Goal: Information Seeking & Learning: Learn about a topic

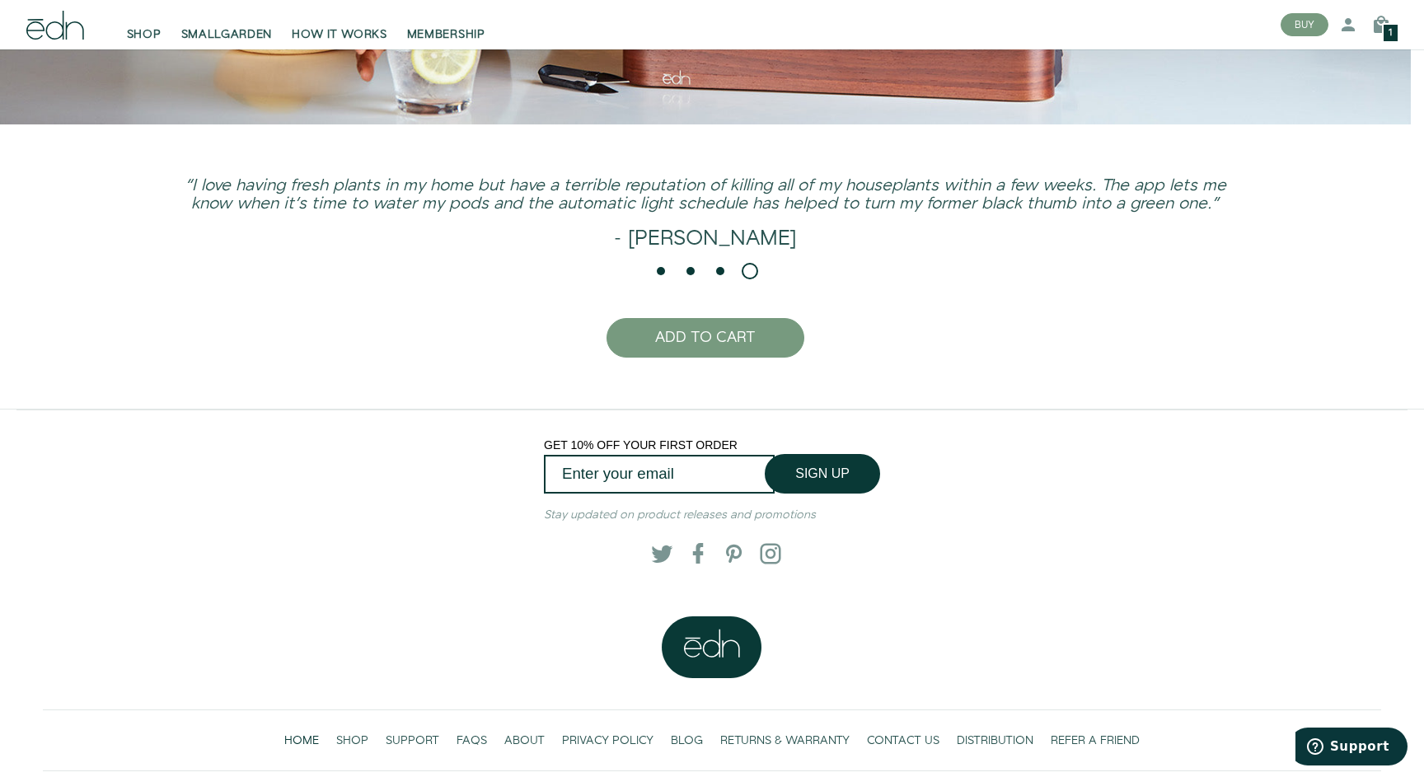
scroll to position [4157, 0]
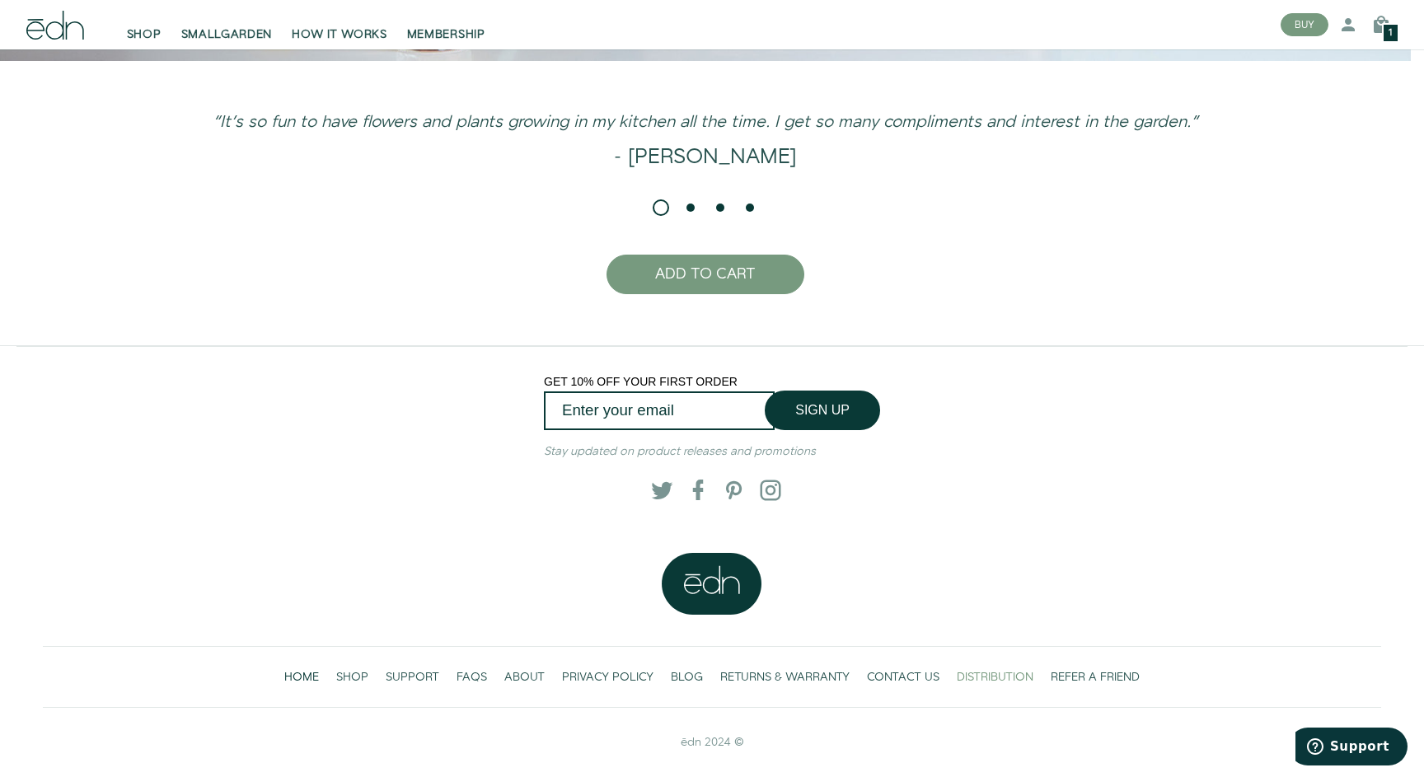
click at [992, 675] on span "DISTRIBUTION" at bounding box center [995, 677] width 77 height 16
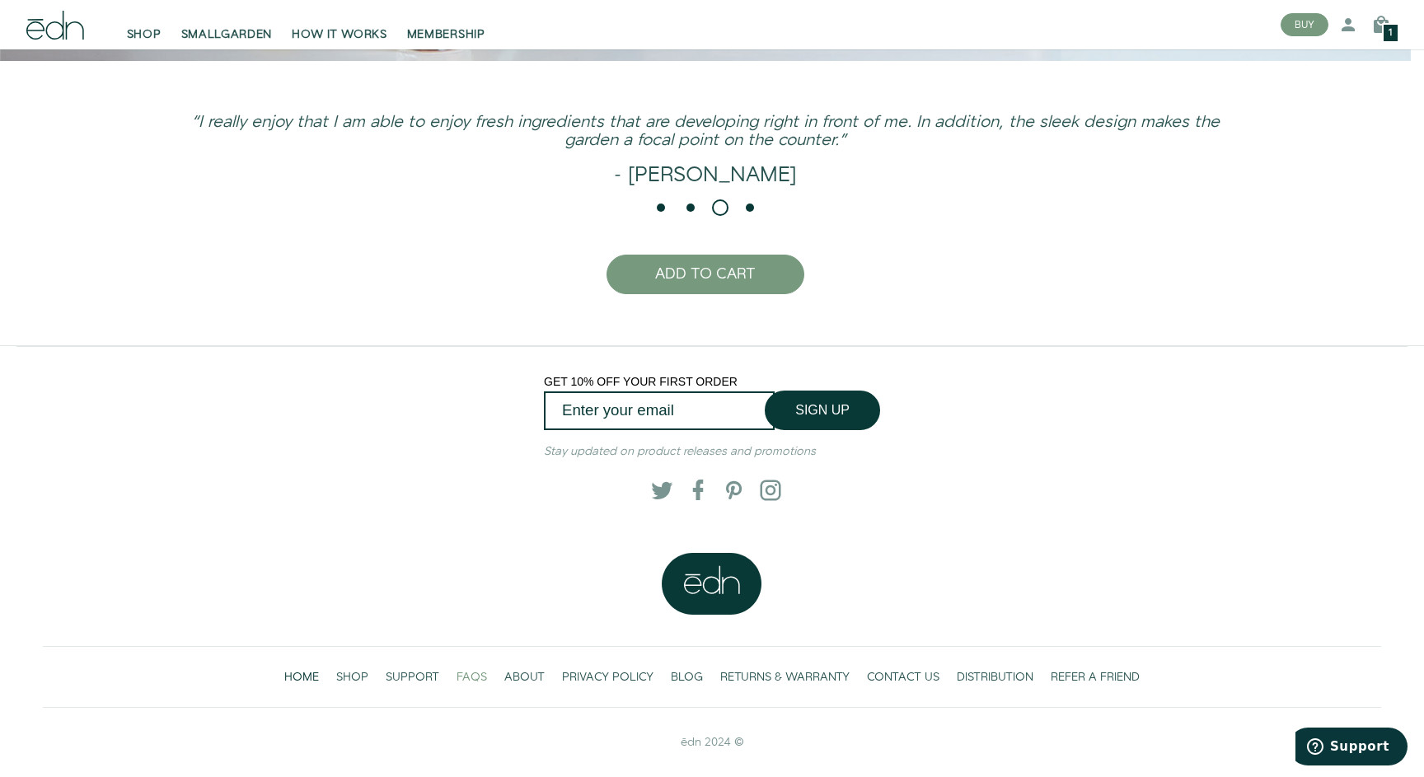
click at [459, 672] on span "FAQS" at bounding box center [472, 677] width 30 height 16
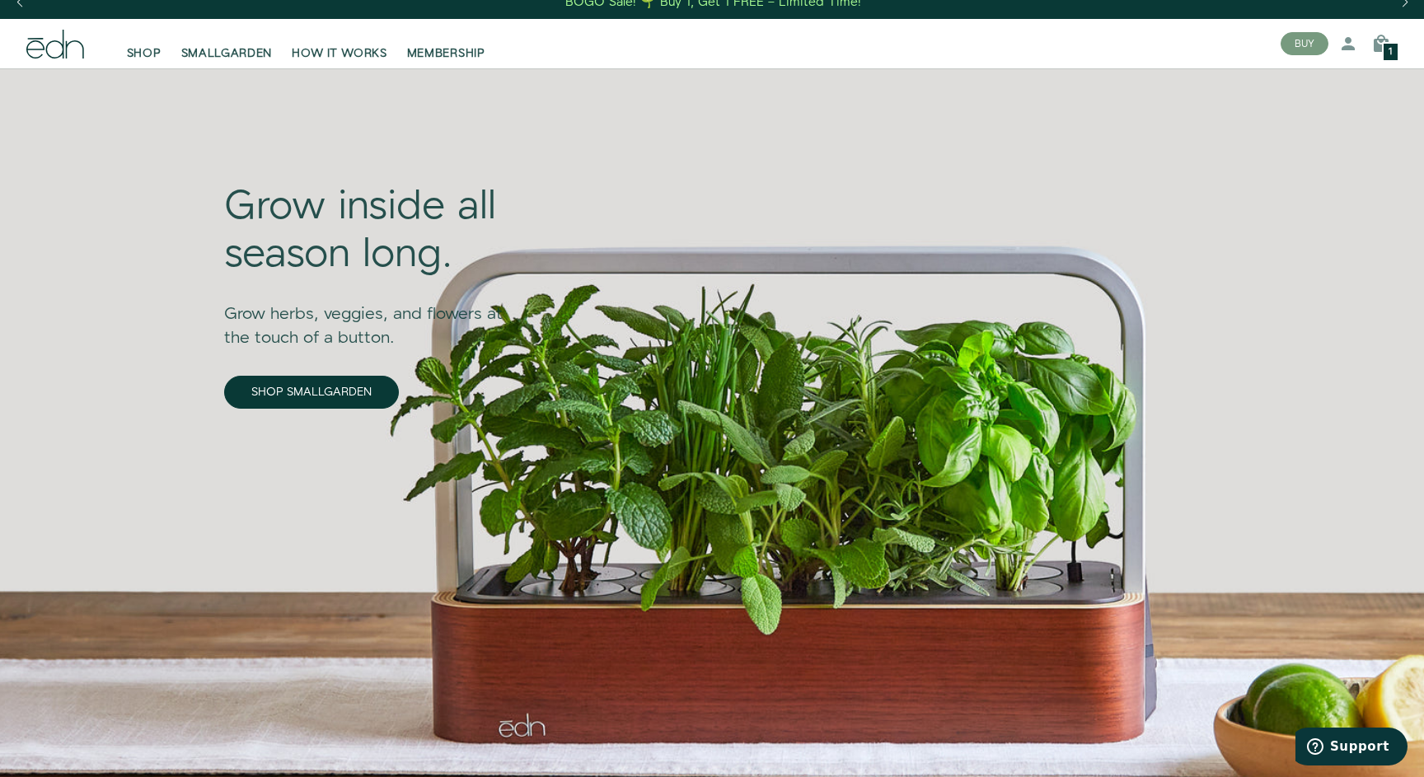
scroll to position [0, 0]
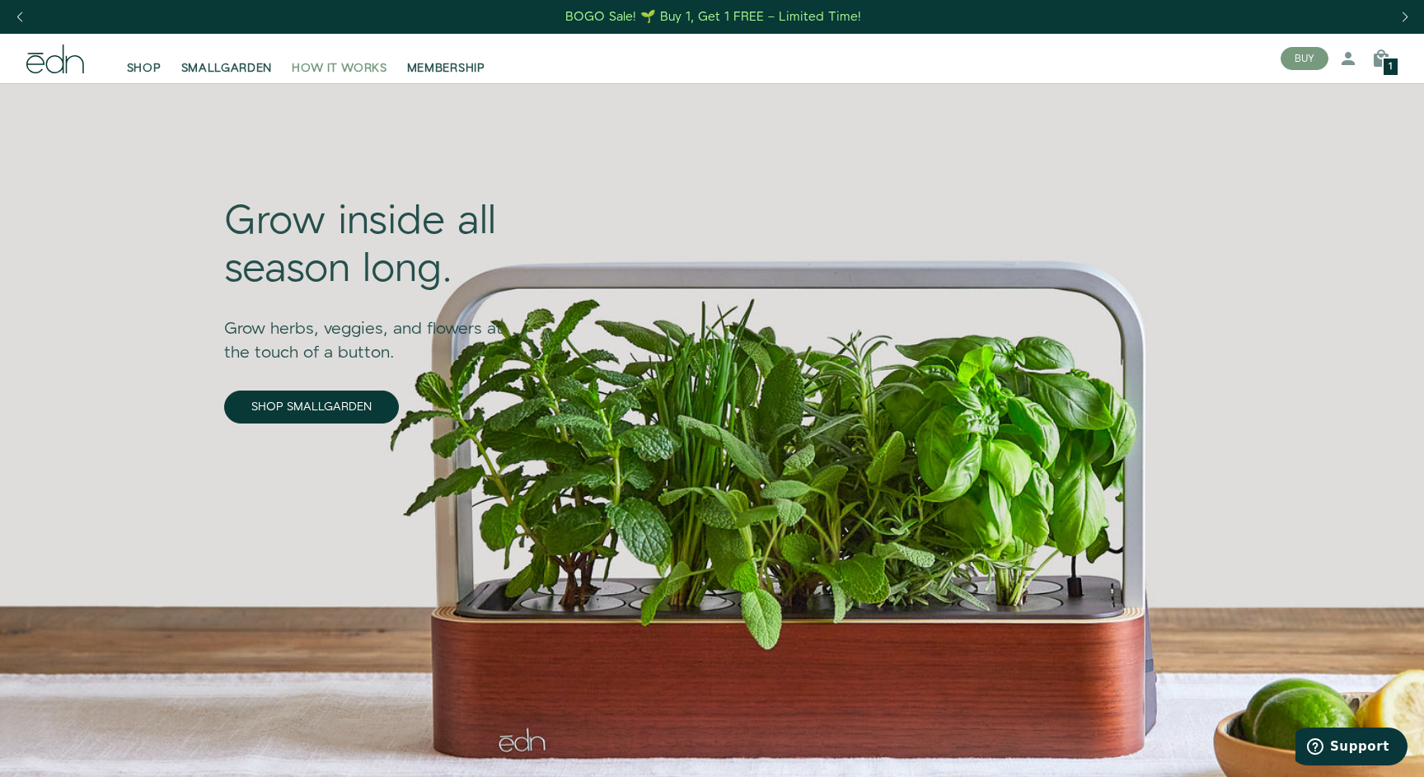
click at [354, 72] on span "HOW IT WORKS" at bounding box center [339, 68] width 95 height 16
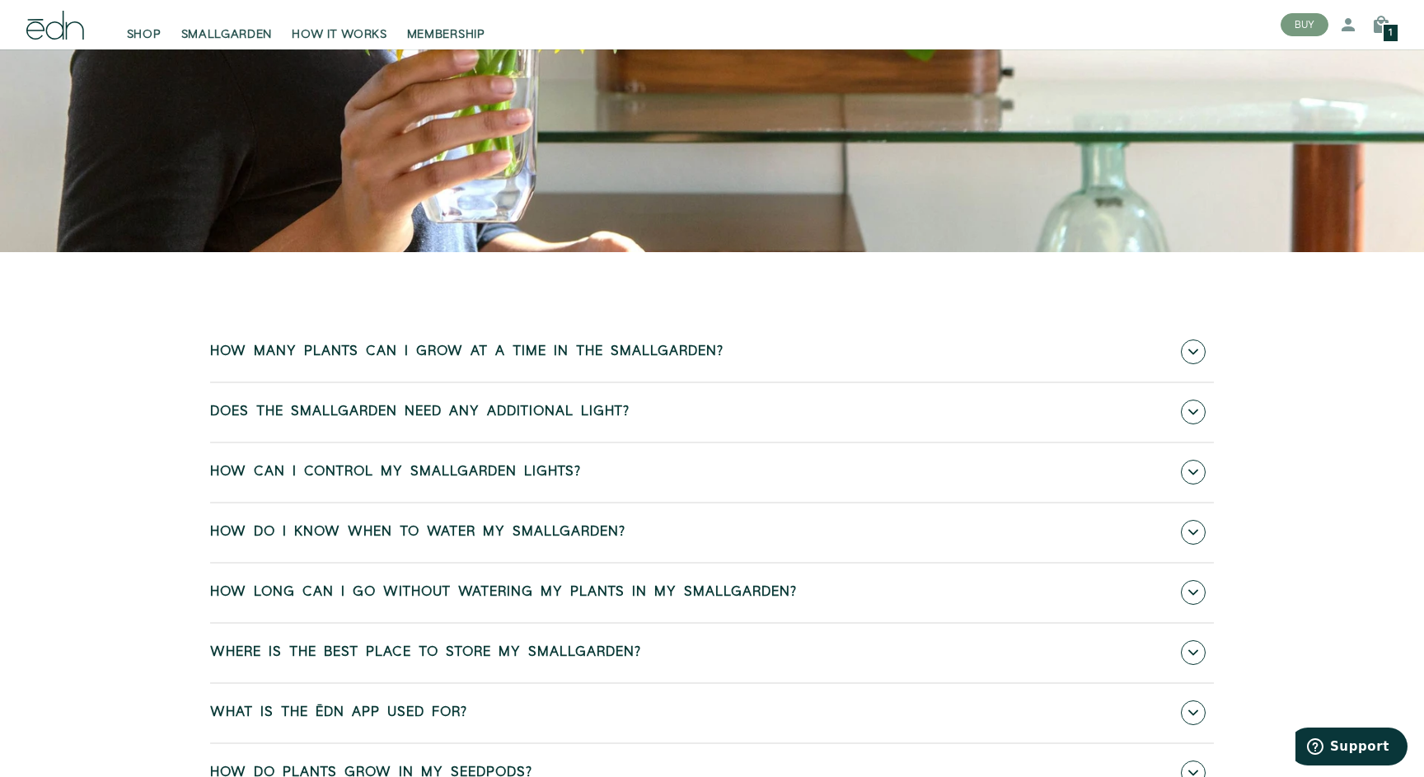
scroll to position [415, 0]
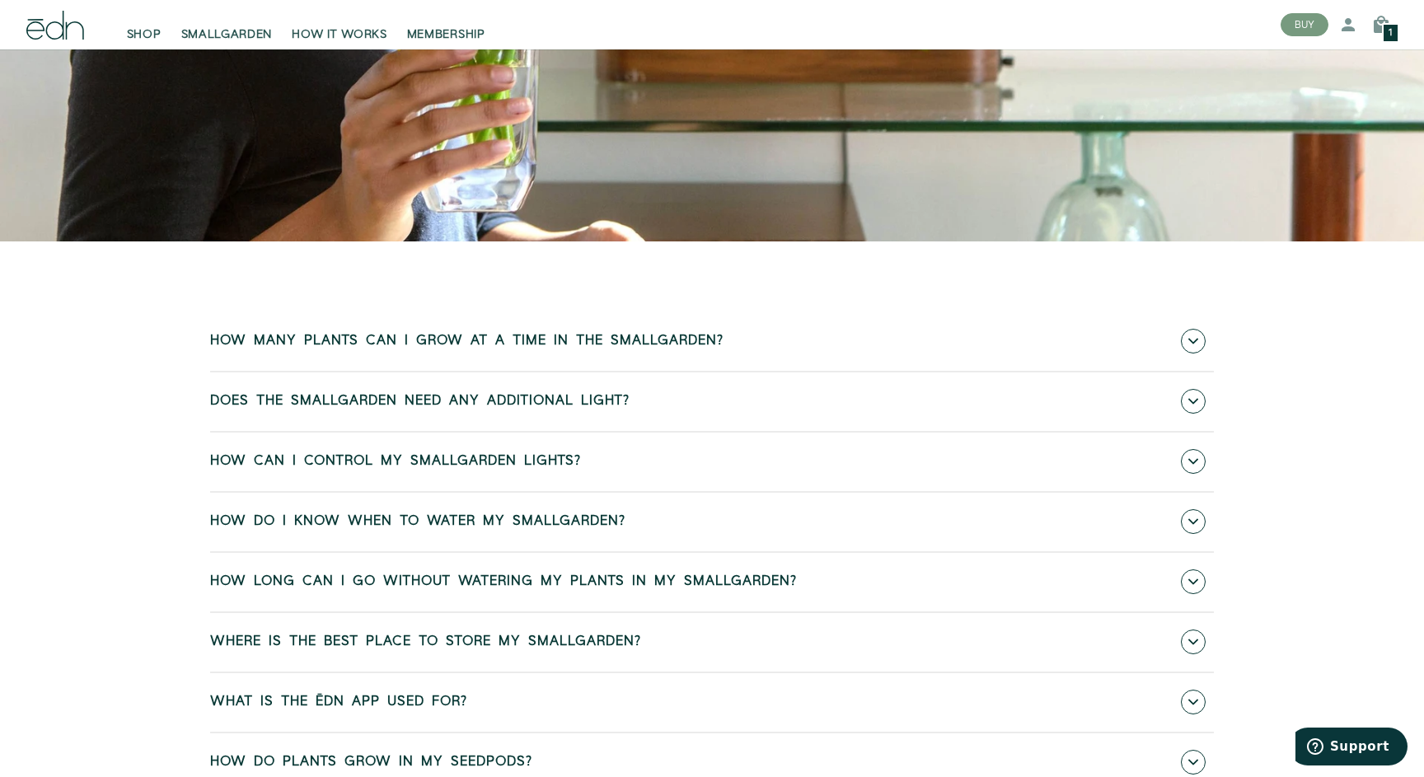
click at [538, 329] on link "How many plants can I grow at a time in the SmallGarden?" at bounding box center [712, 341] width 1004 height 59
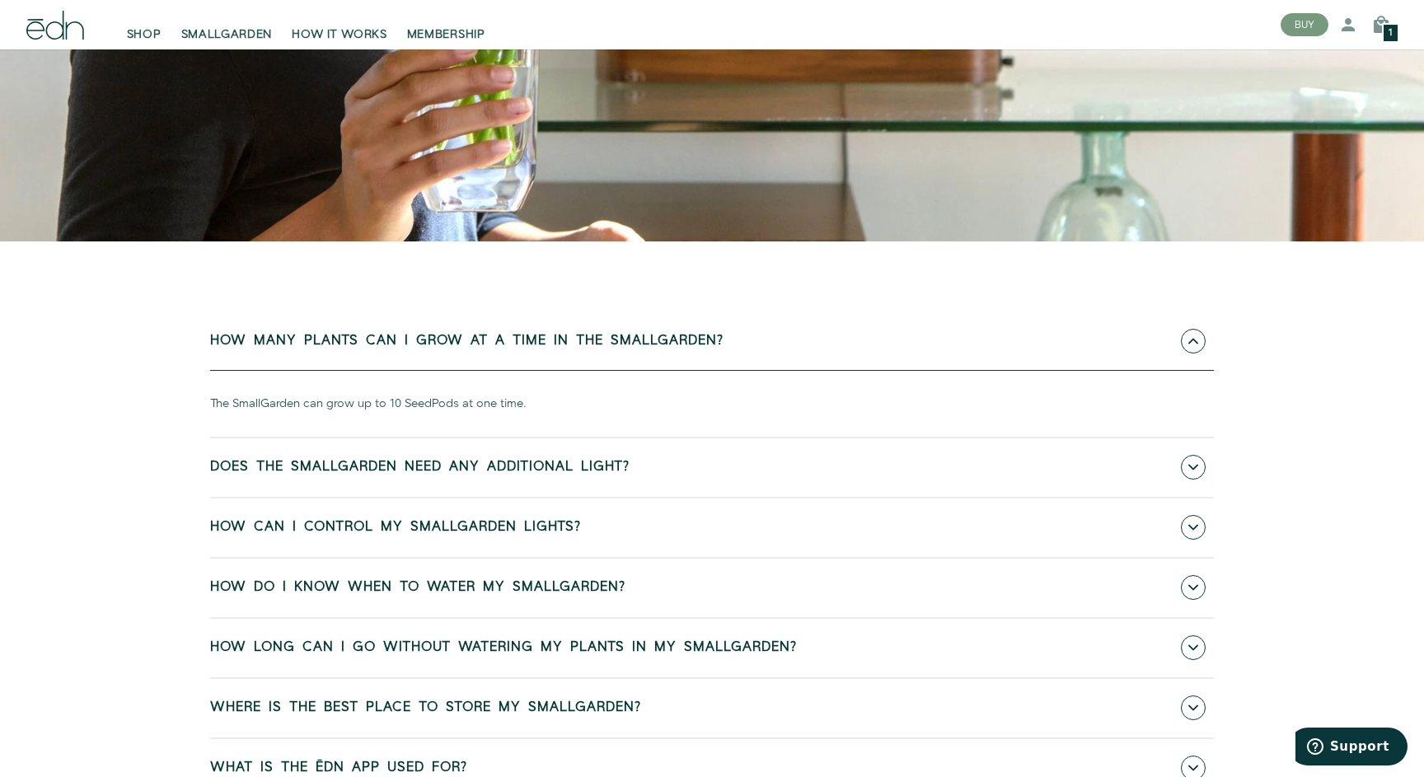
click at [539, 328] on link "How many plants can I grow at a time in the SmallGarden?" at bounding box center [712, 341] width 1004 height 59
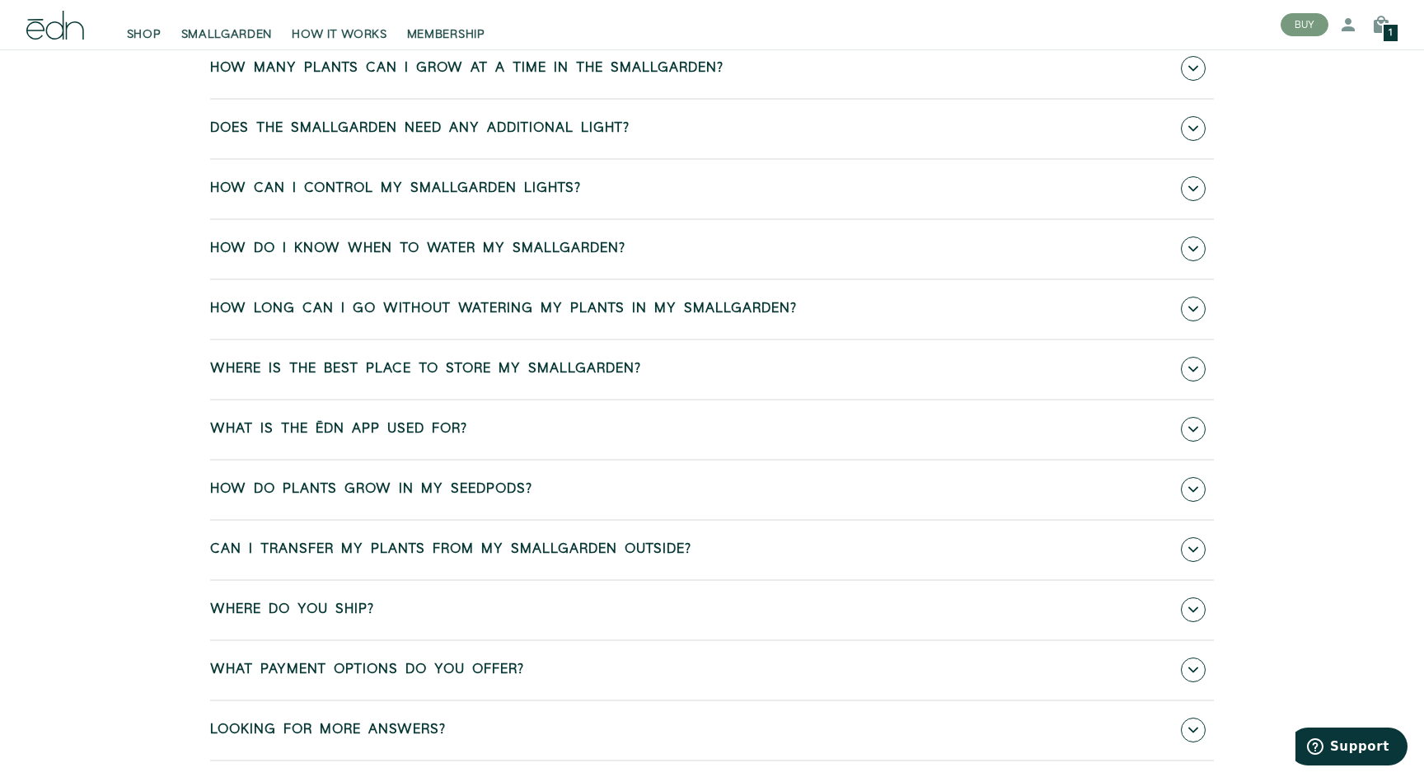
scroll to position [746, 0]
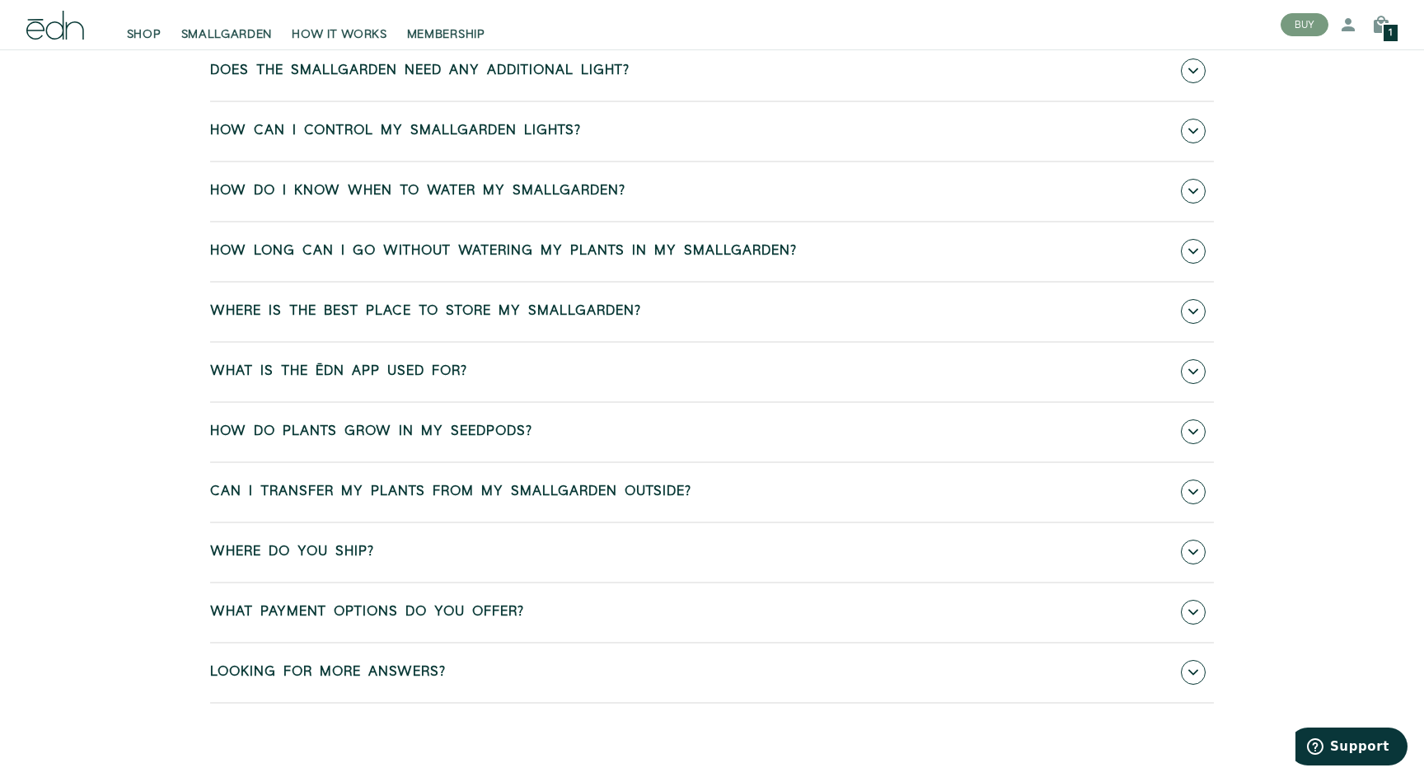
click at [457, 130] on span "How can I control my SmallGarden lights?" at bounding box center [395, 131] width 371 height 15
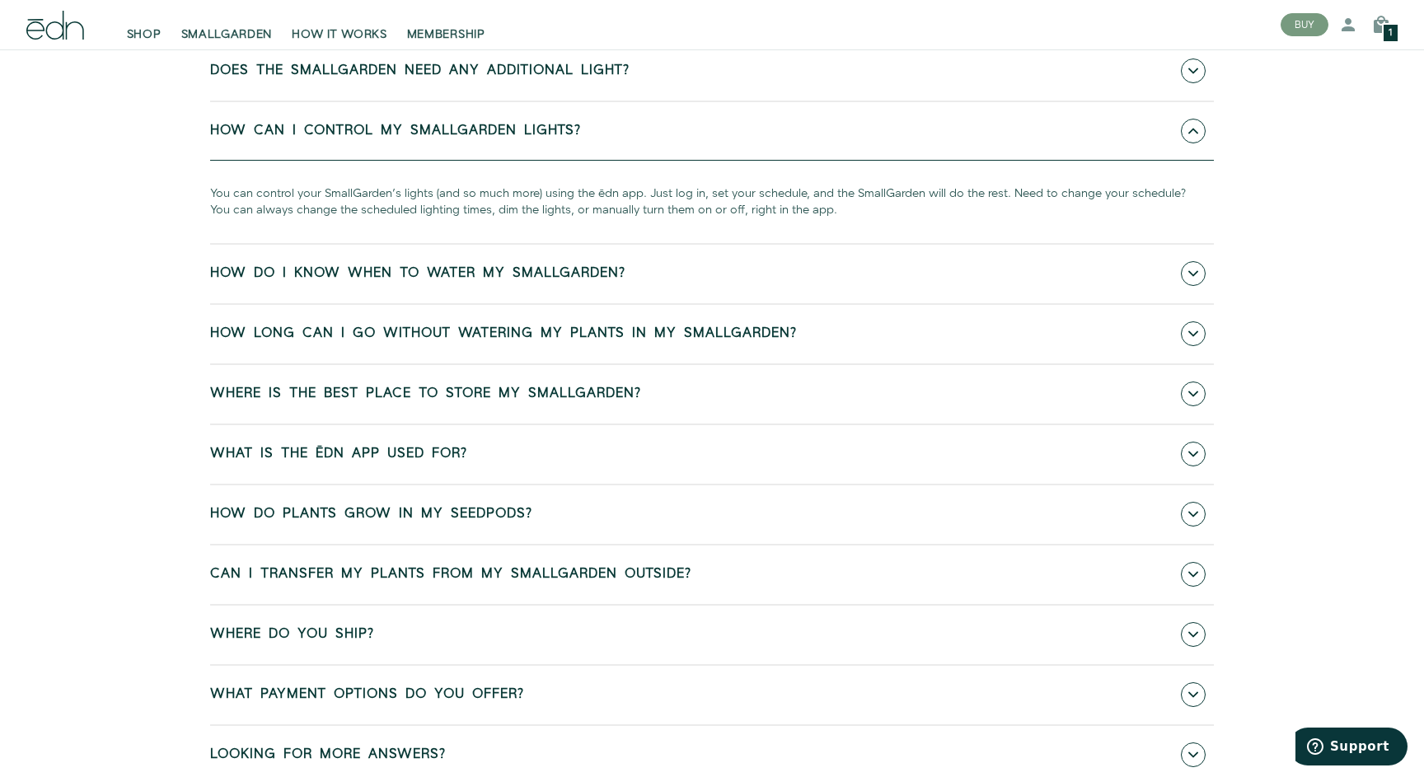
click at [457, 130] on span "How can I control my SmallGarden lights?" at bounding box center [395, 131] width 371 height 15
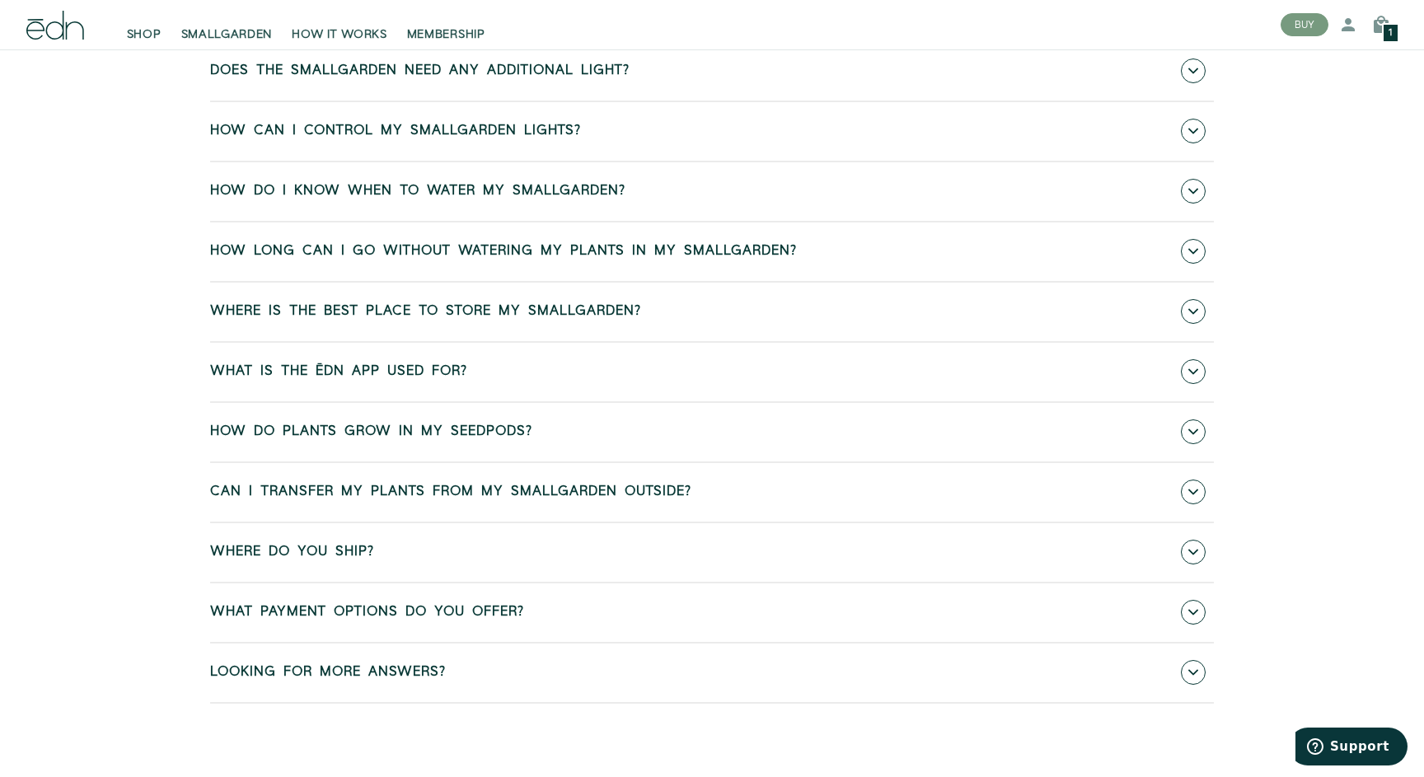
click at [513, 244] on span "How long can I go without watering my plants in my SmallGarden?" at bounding box center [503, 251] width 587 height 15
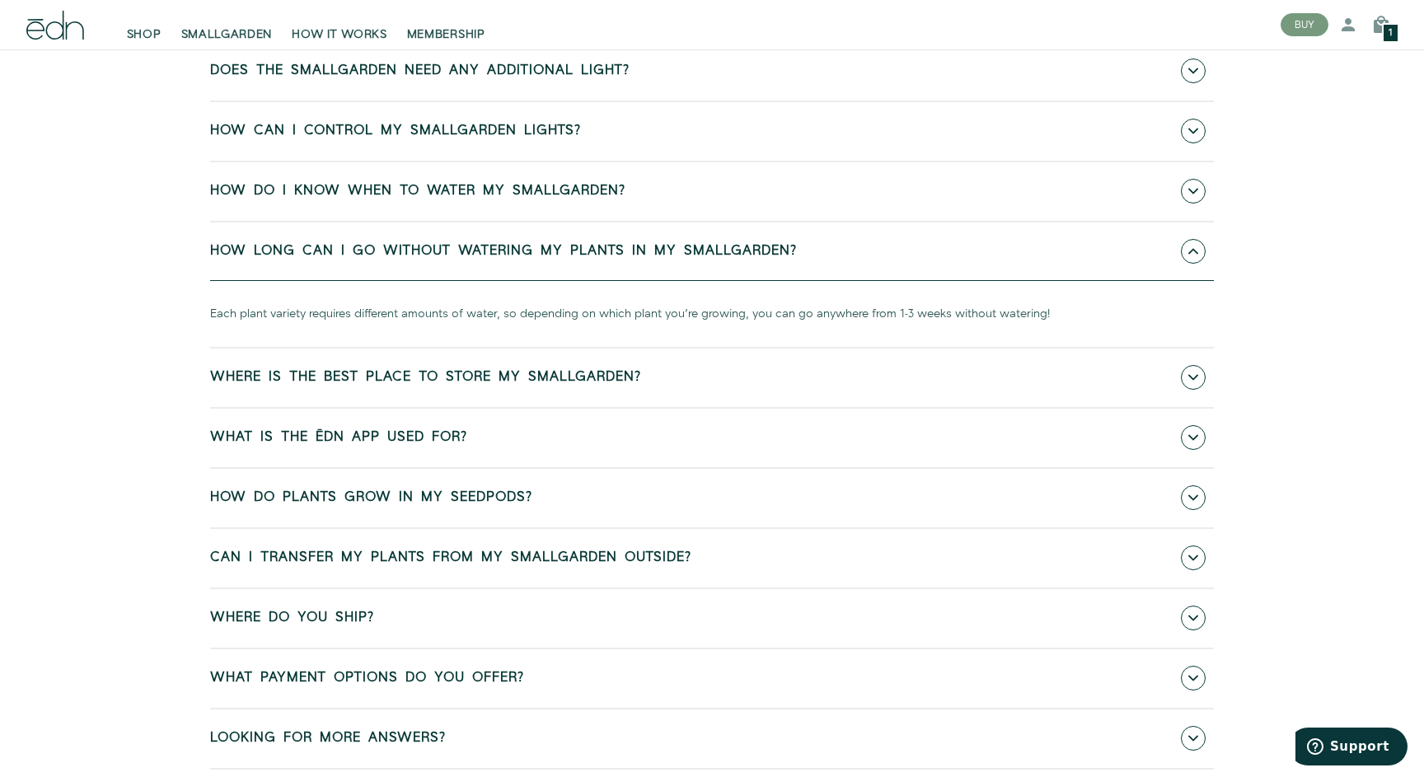
click at [511, 241] on link "How long can I go without watering my plants in my SmallGarden?" at bounding box center [712, 252] width 1004 height 59
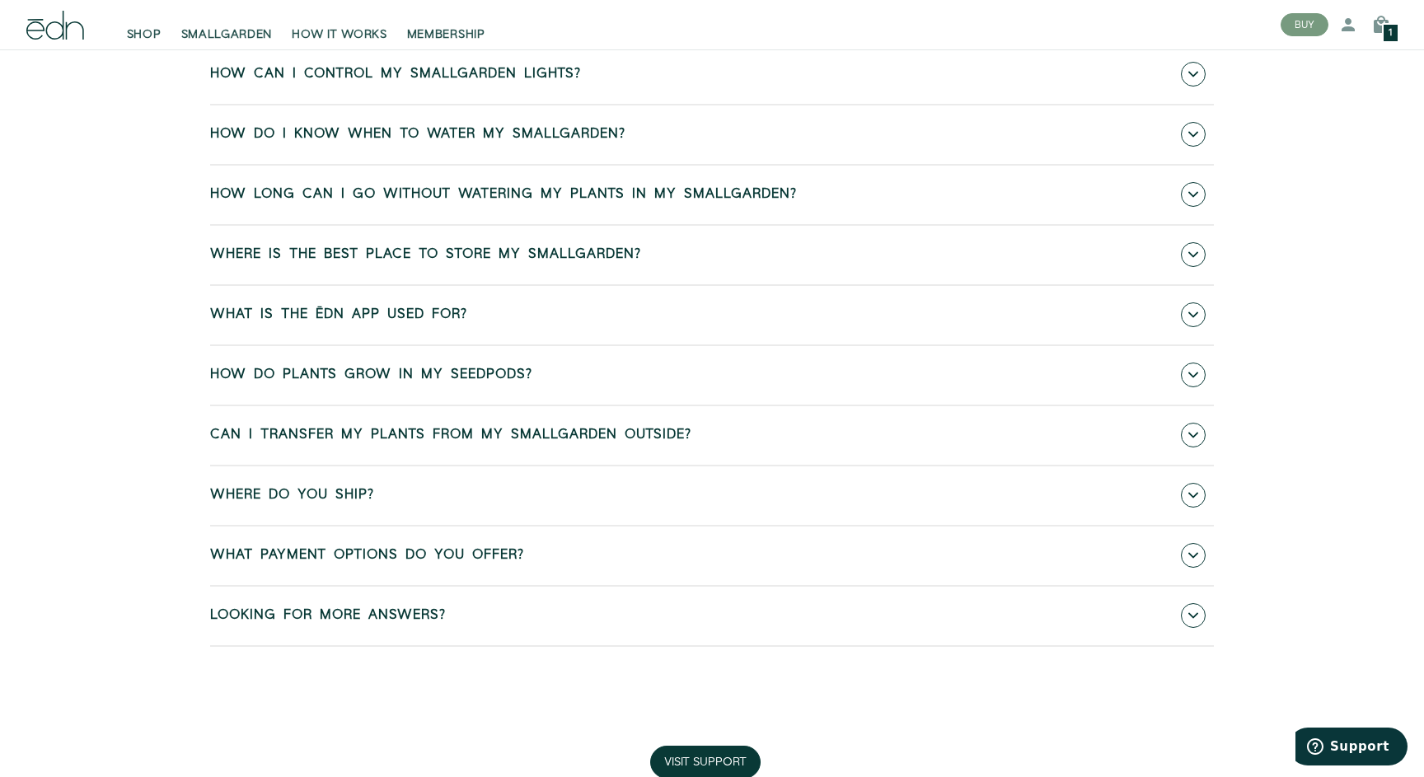
scroll to position [806, 0]
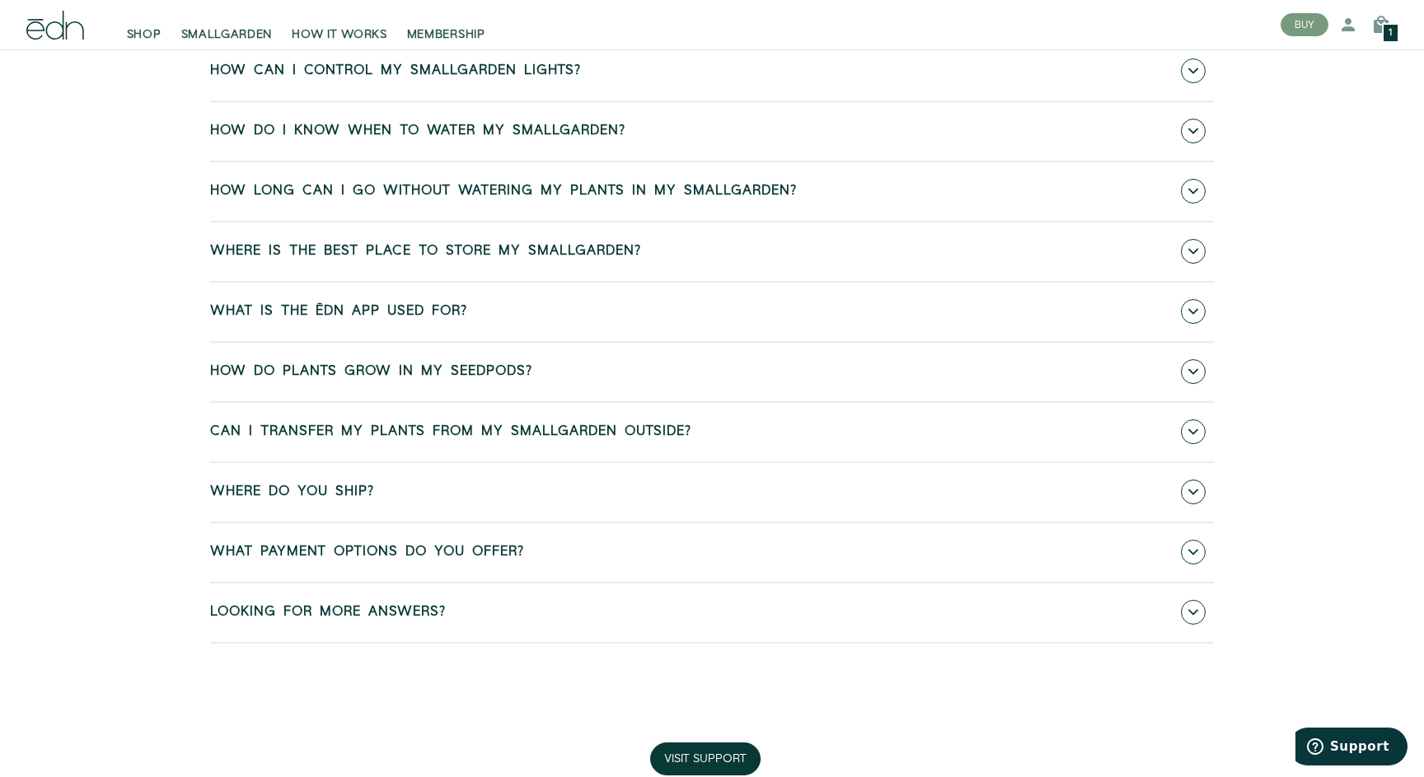
click at [539, 258] on span "Where is the best place to store my SmallGarden?" at bounding box center [425, 251] width 431 height 15
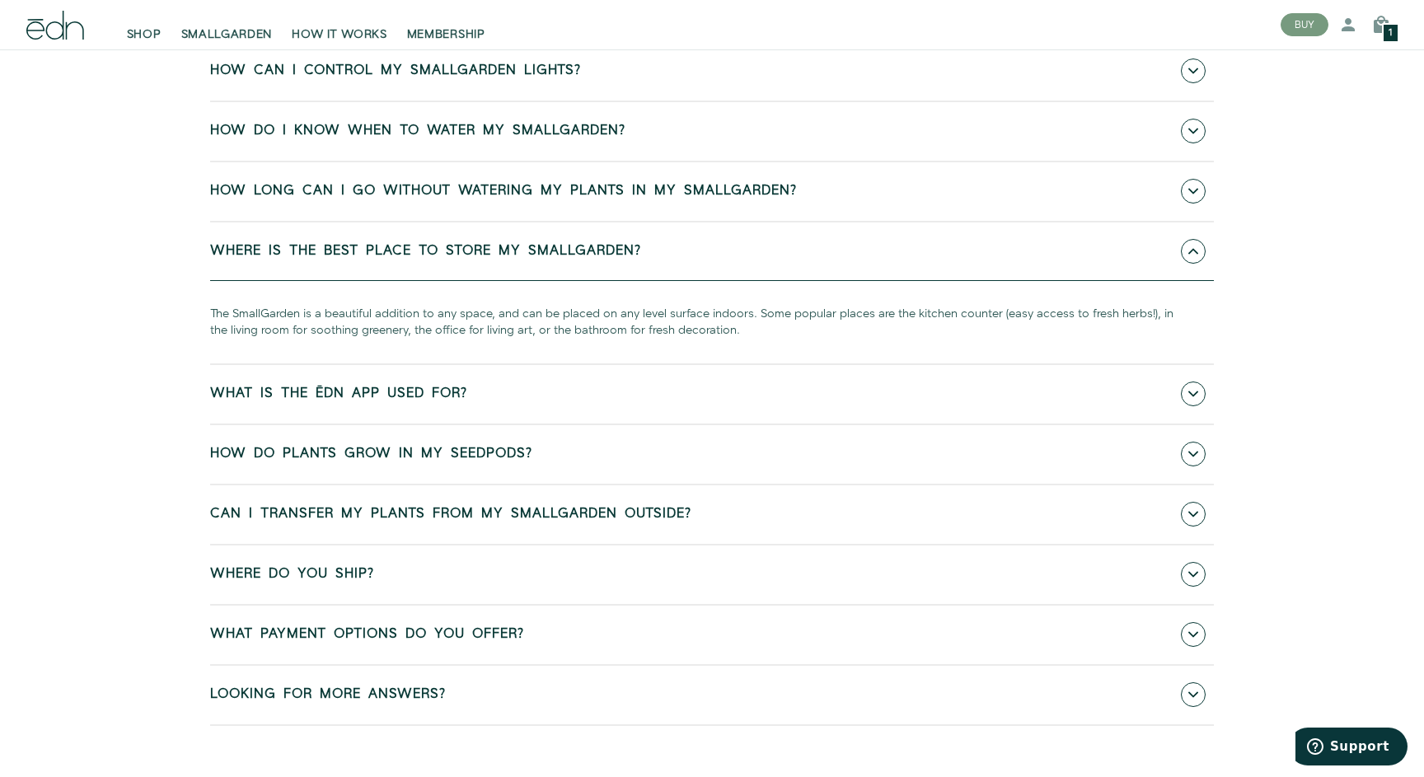
click at [539, 257] on link "Where is the best place to store my SmallGarden?" at bounding box center [712, 252] width 1004 height 59
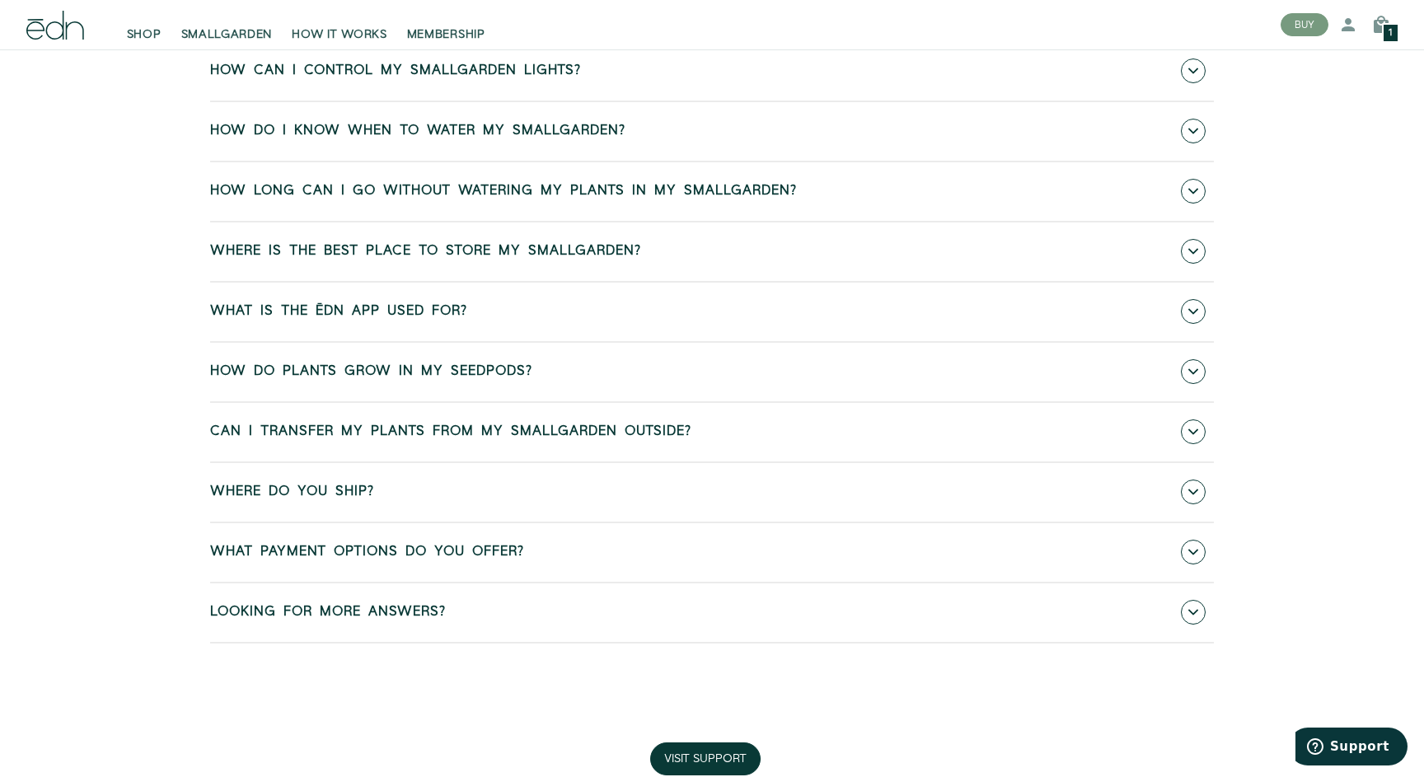
click at [557, 354] on link "How do plants grow in my SeedPods?" at bounding box center [712, 372] width 1004 height 59
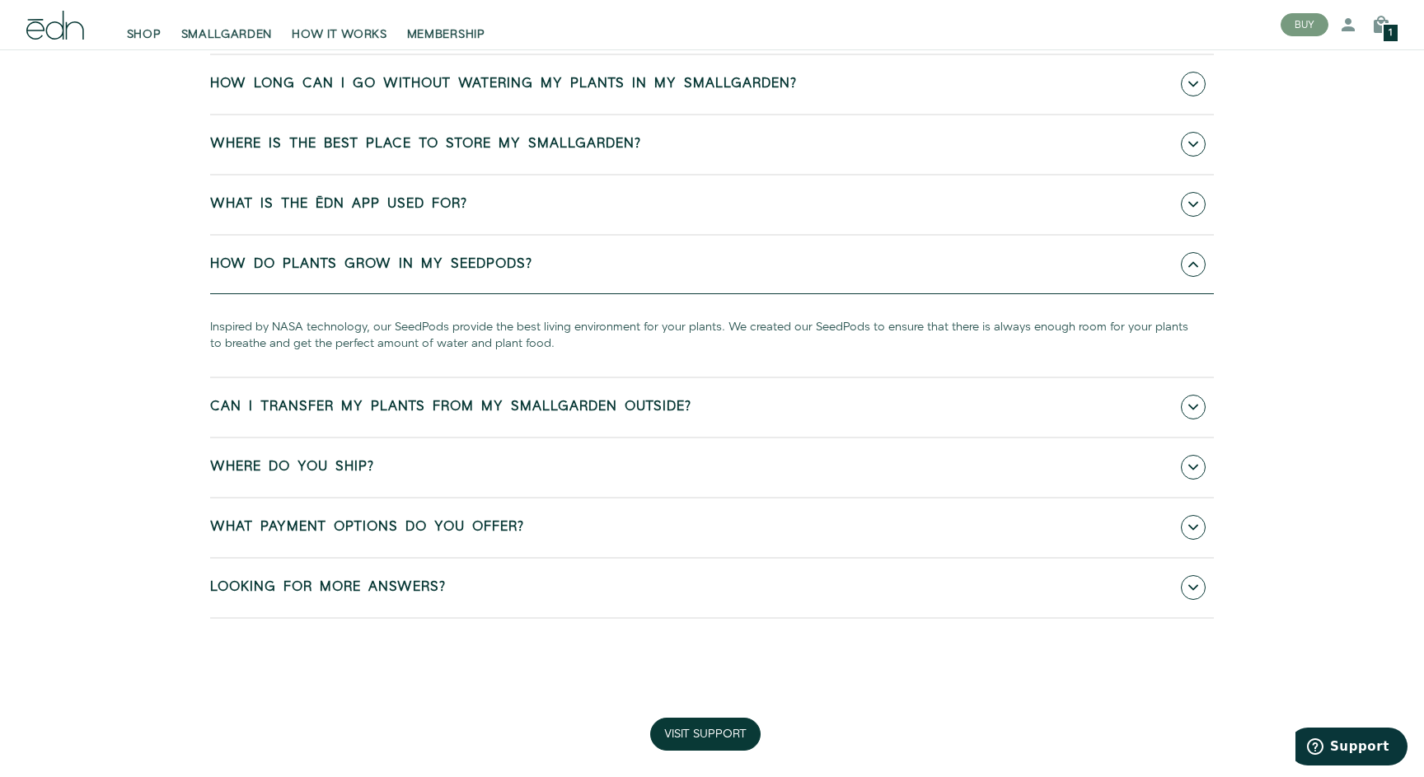
scroll to position [916, 0]
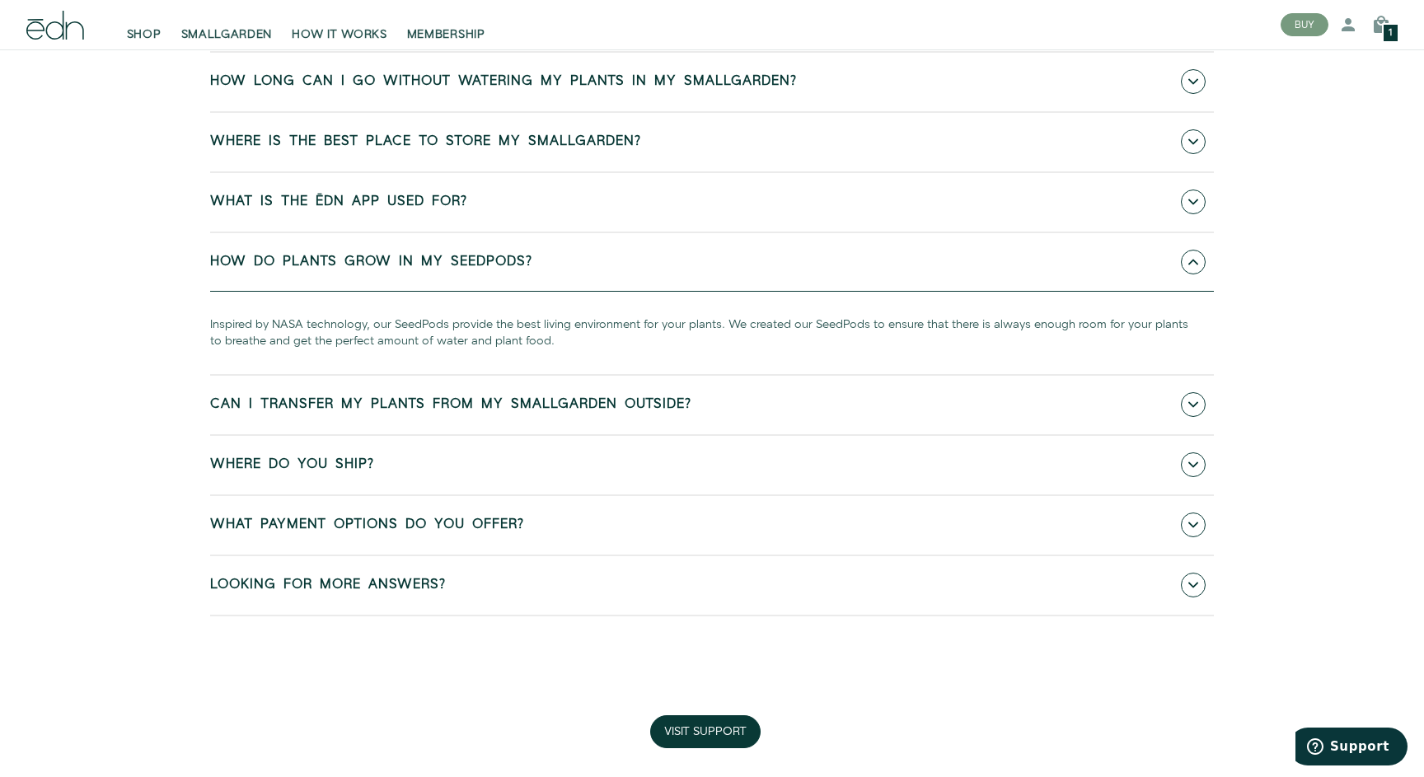
click at [556, 266] on link "How do plants grow in my SeedPods?" at bounding box center [712, 262] width 1004 height 59
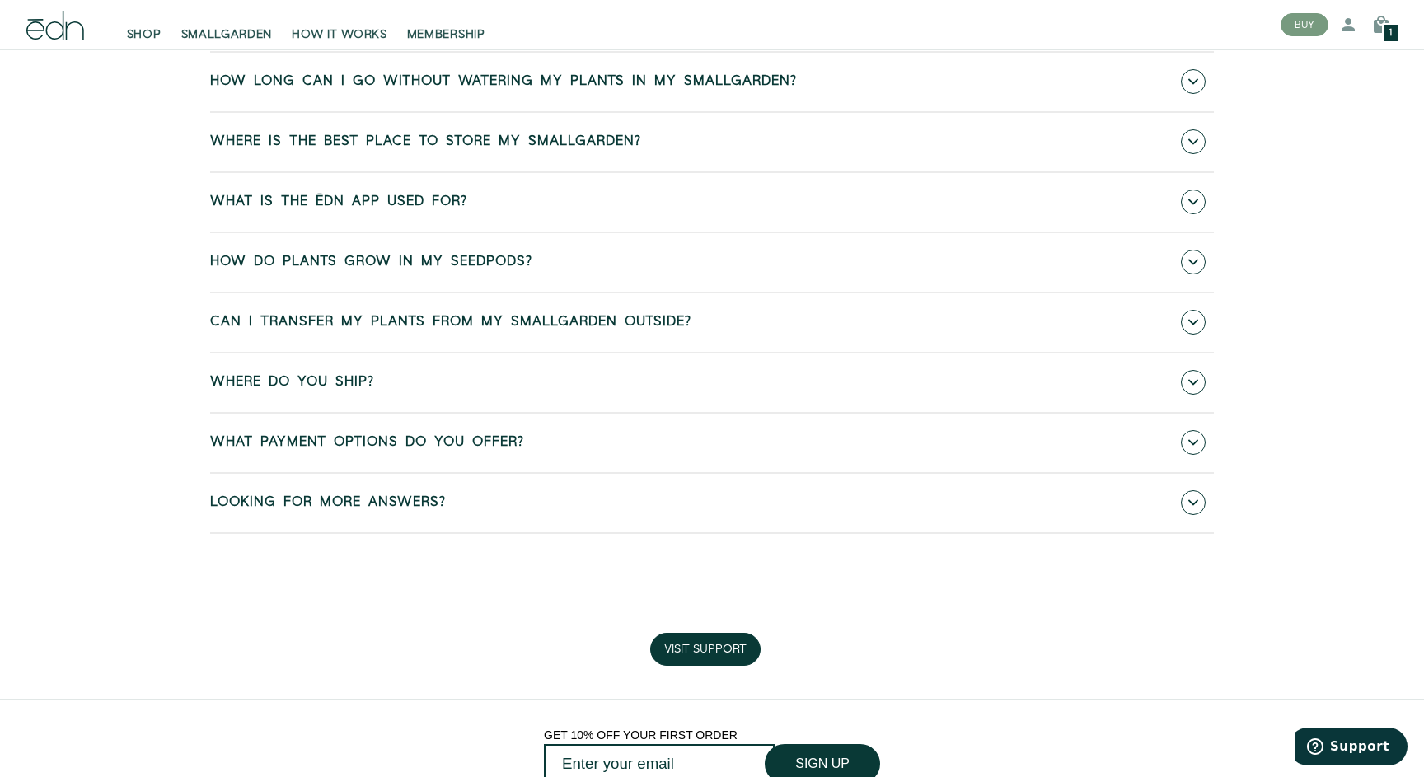
click at [571, 321] on span "Can I transfer my plants from my SmallGarden outside?" at bounding box center [450, 322] width 481 height 15
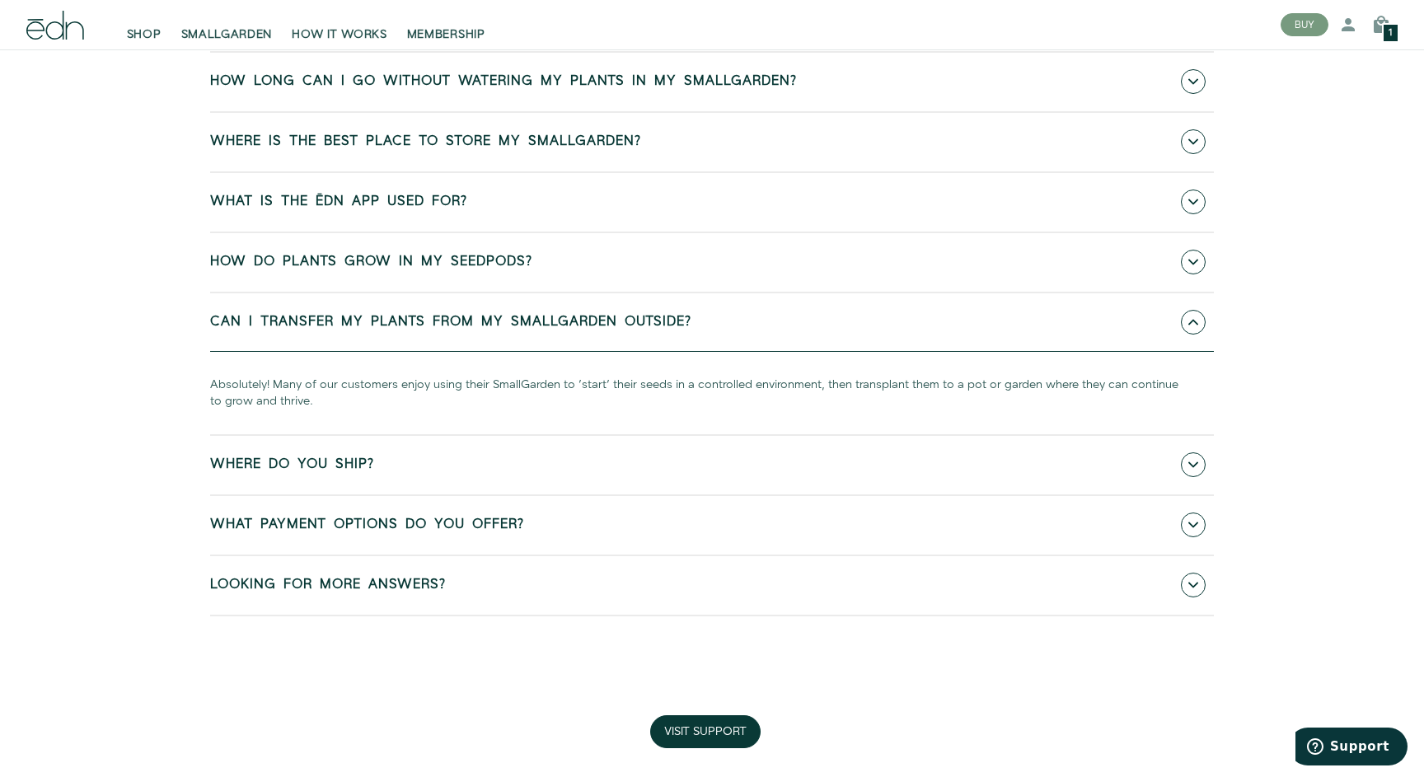
click at [571, 321] on span "Can I transfer my plants from my SmallGarden outside?" at bounding box center [450, 322] width 481 height 15
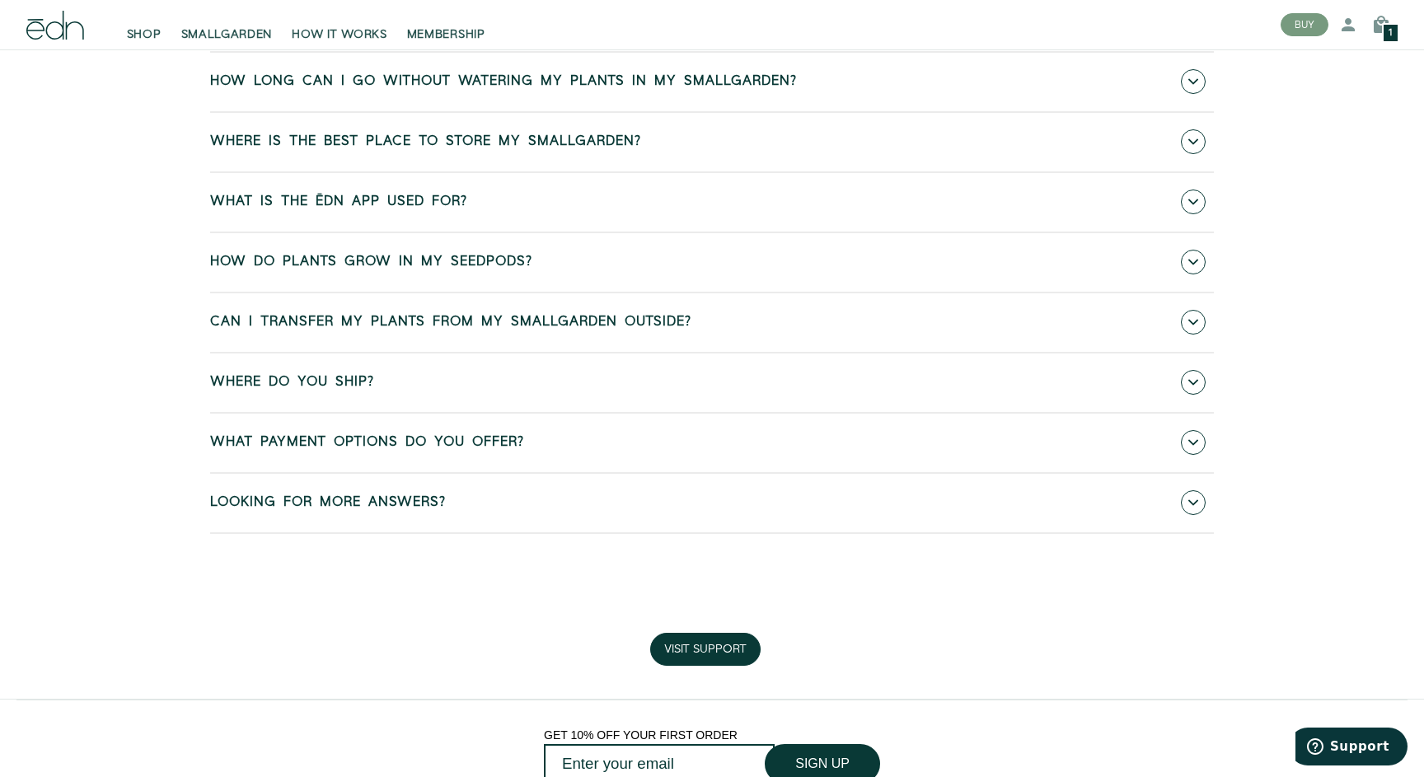
click at [533, 377] on link "Where do you ship?" at bounding box center [712, 383] width 1004 height 59
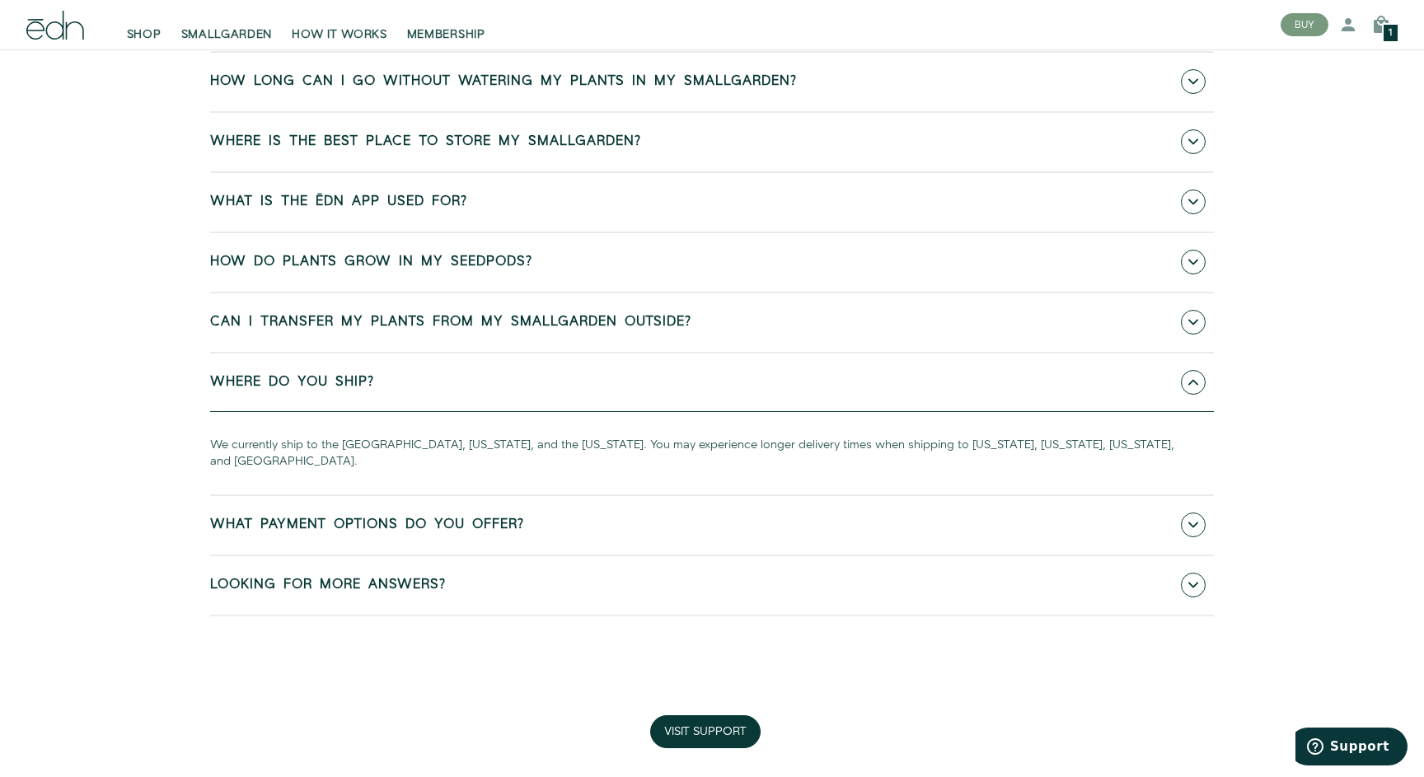
click at [533, 377] on link "Where do you ship?" at bounding box center [712, 383] width 1004 height 59
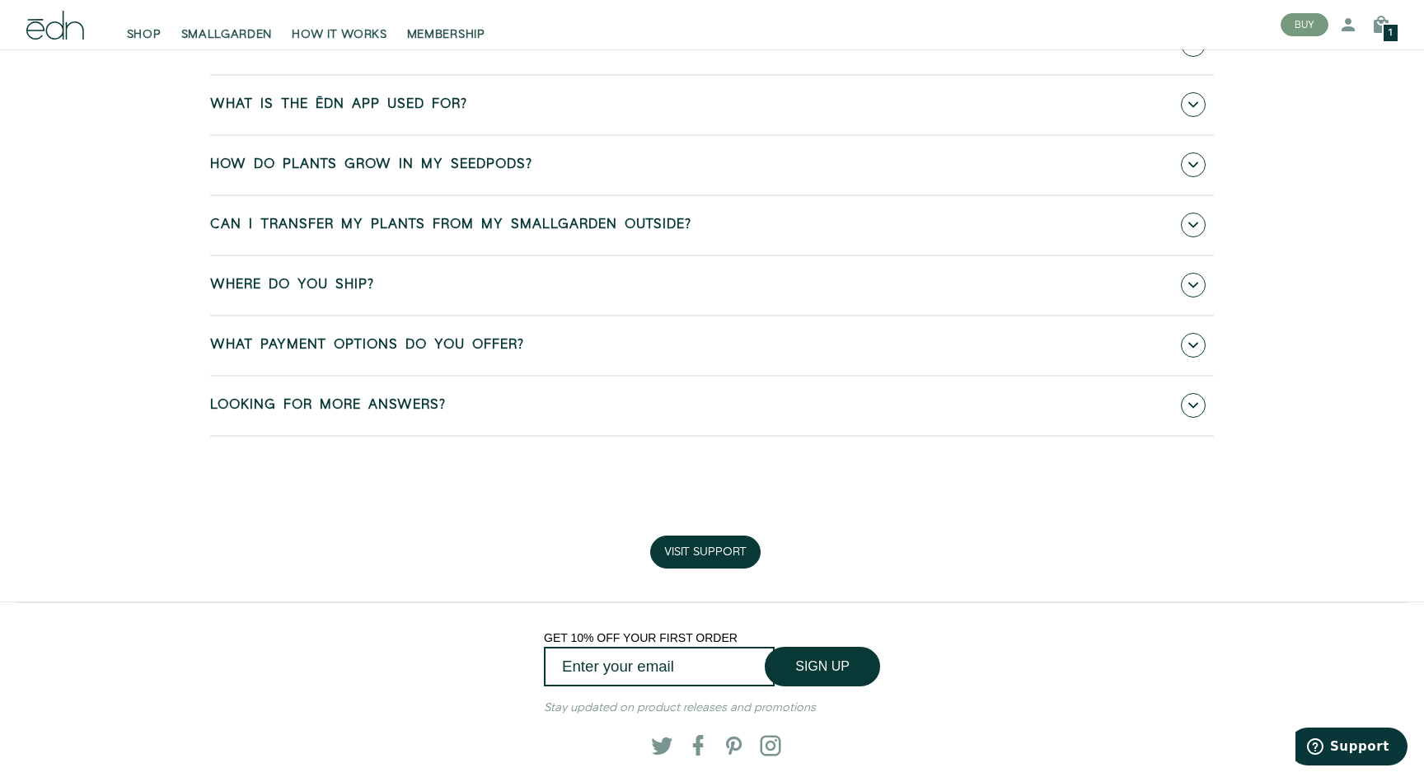
scroll to position [1018, 0]
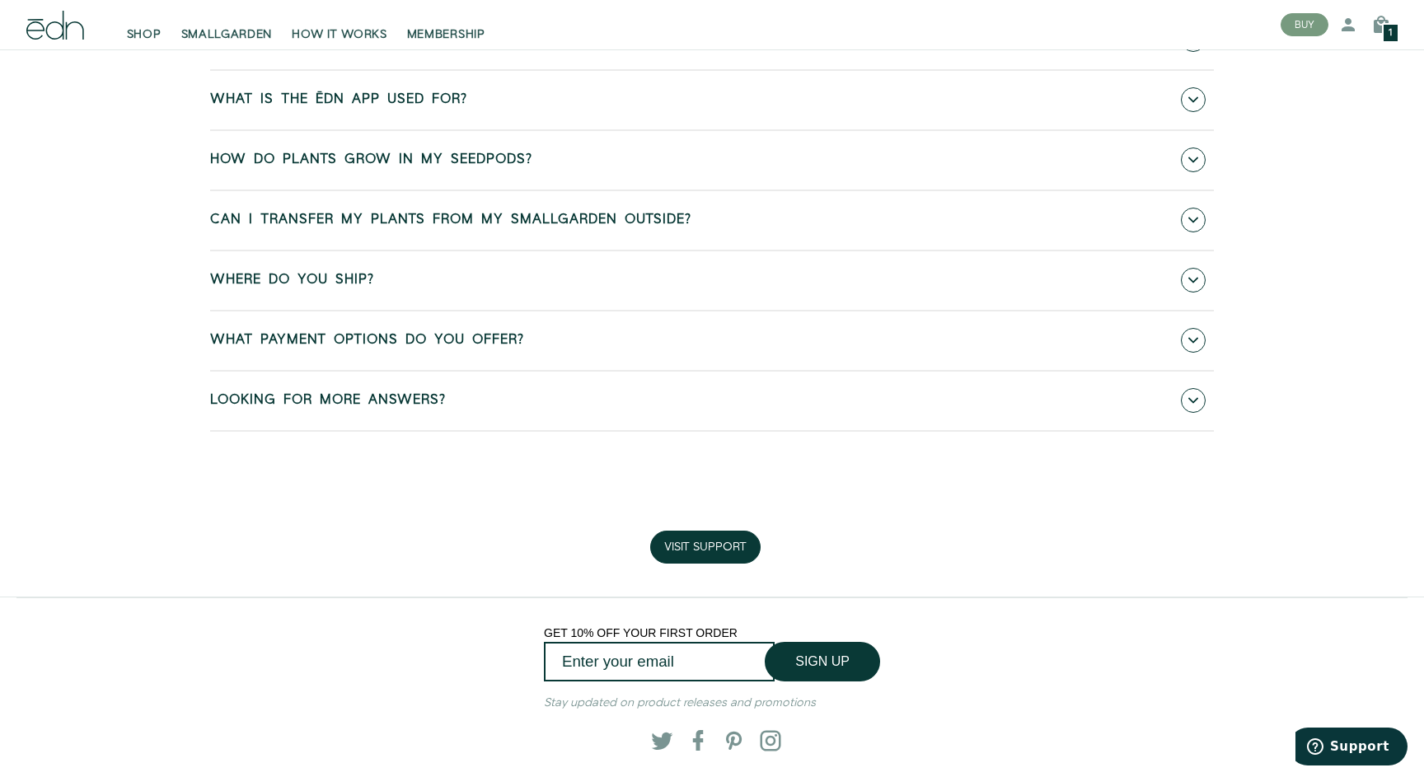
click at [523, 389] on link "Looking for more answers?" at bounding box center [712, 401] width 1004 height 59
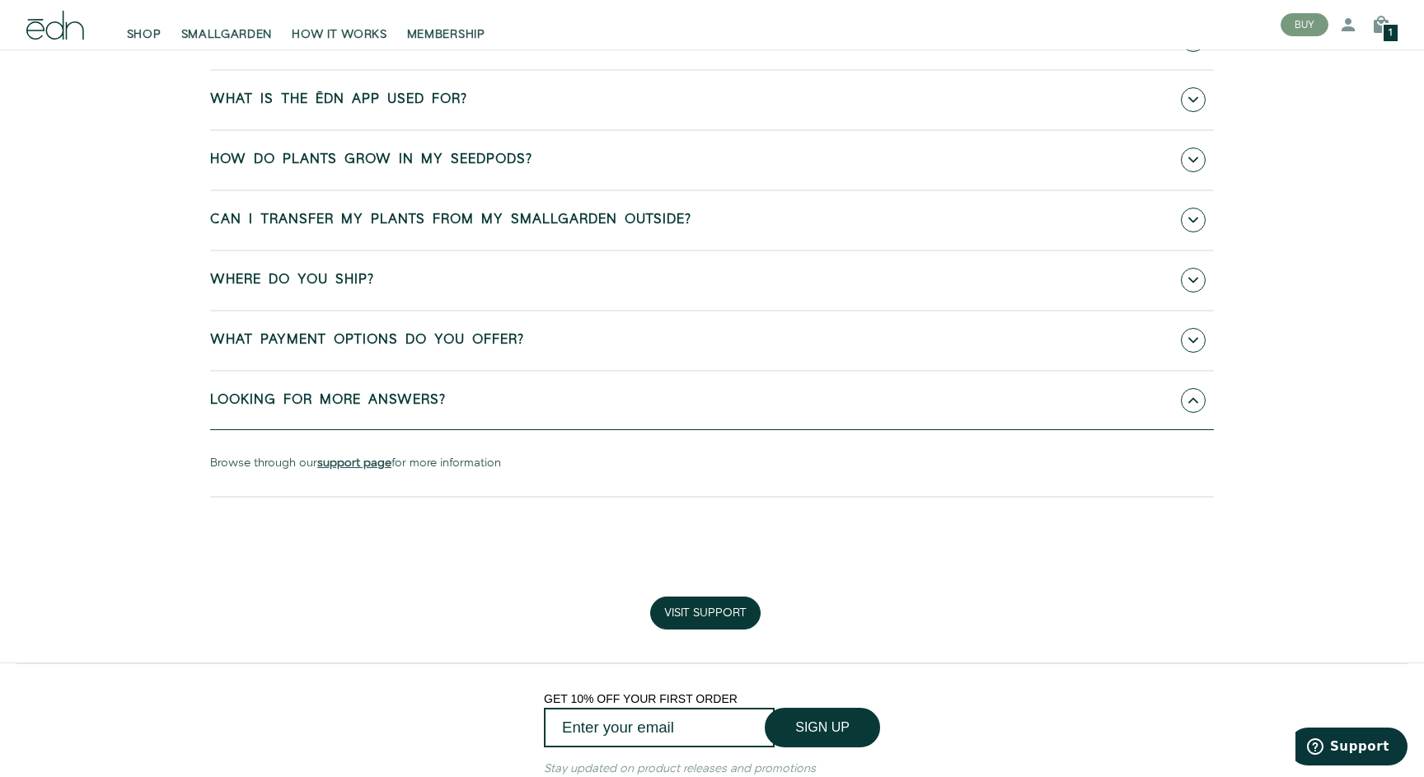
click at [523, 389] on link "Looking for more answers?" at bounding box center [712, 401] width 1004 height 59
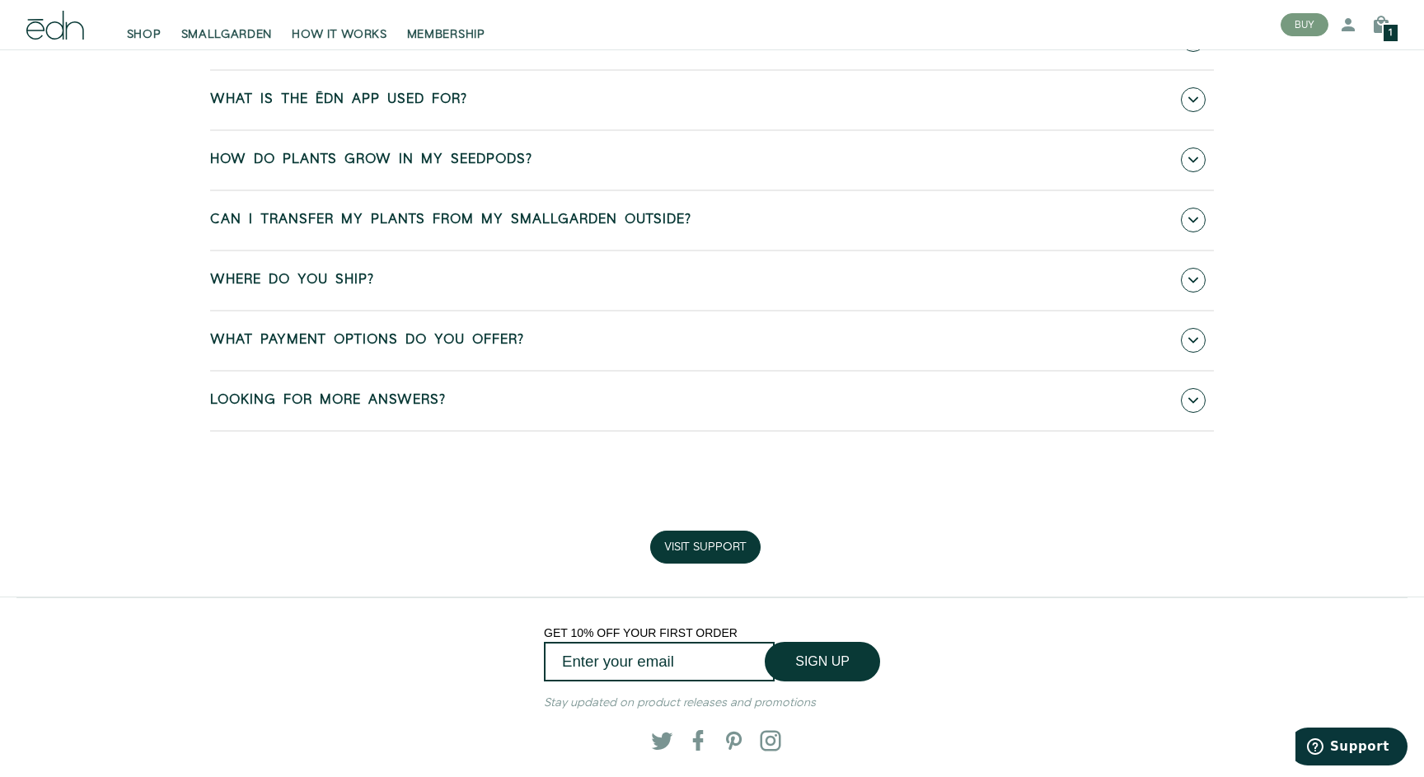
click at [521, 333] on span "What Payment Options Do You Offer?" at bounding box center [367, 340] width 314 height 15
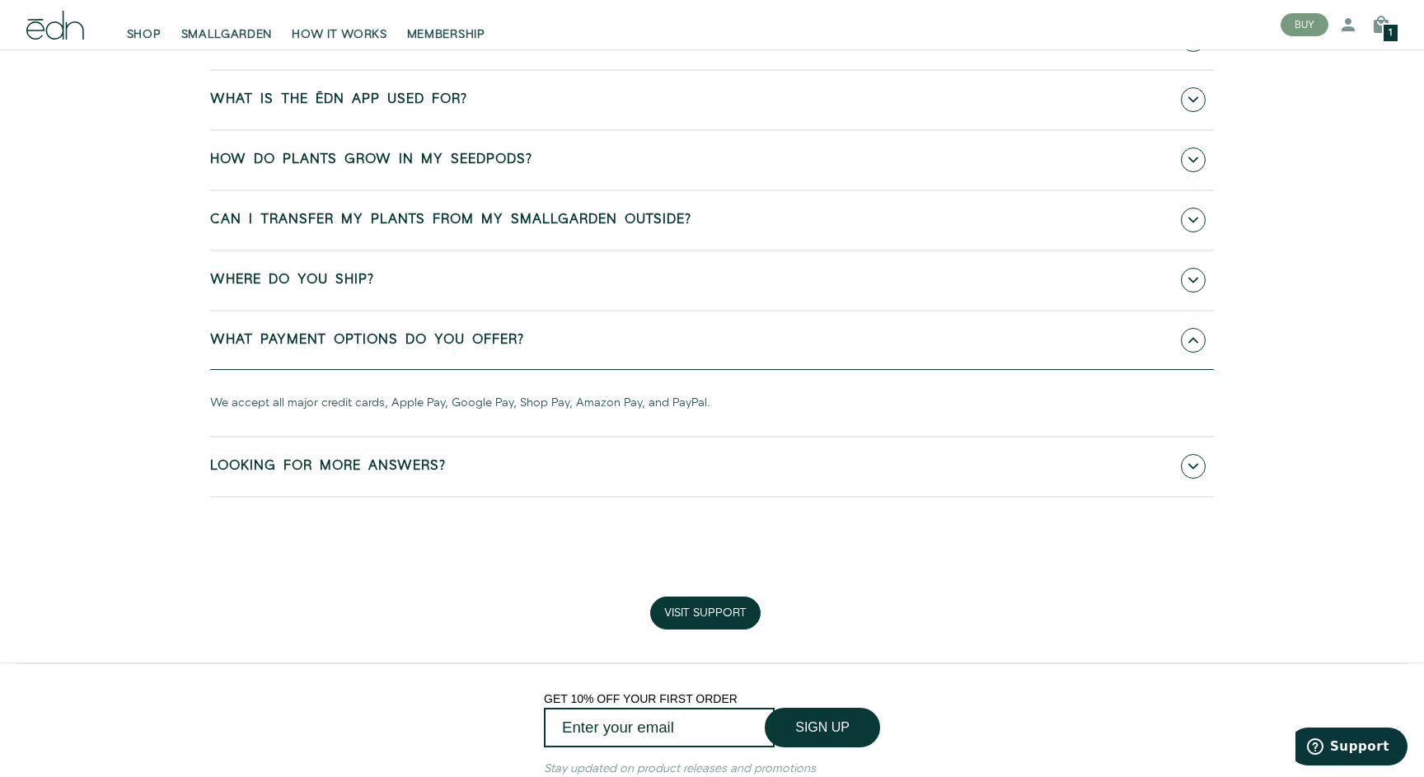
click at [521, 333] on span "What Payment Options Do You Offer?" at bounding box center [367, 340] width 314 height 15
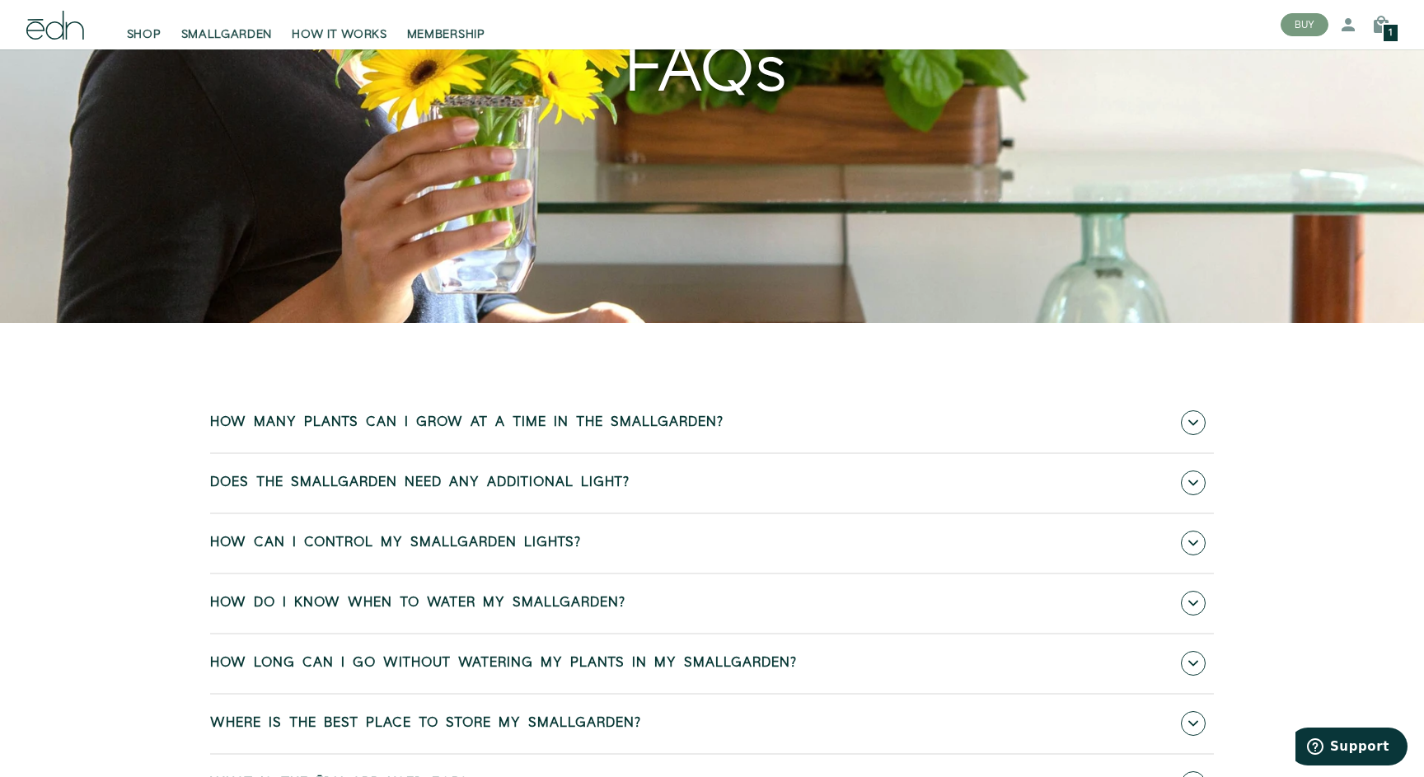
scroll to position [0, 0]
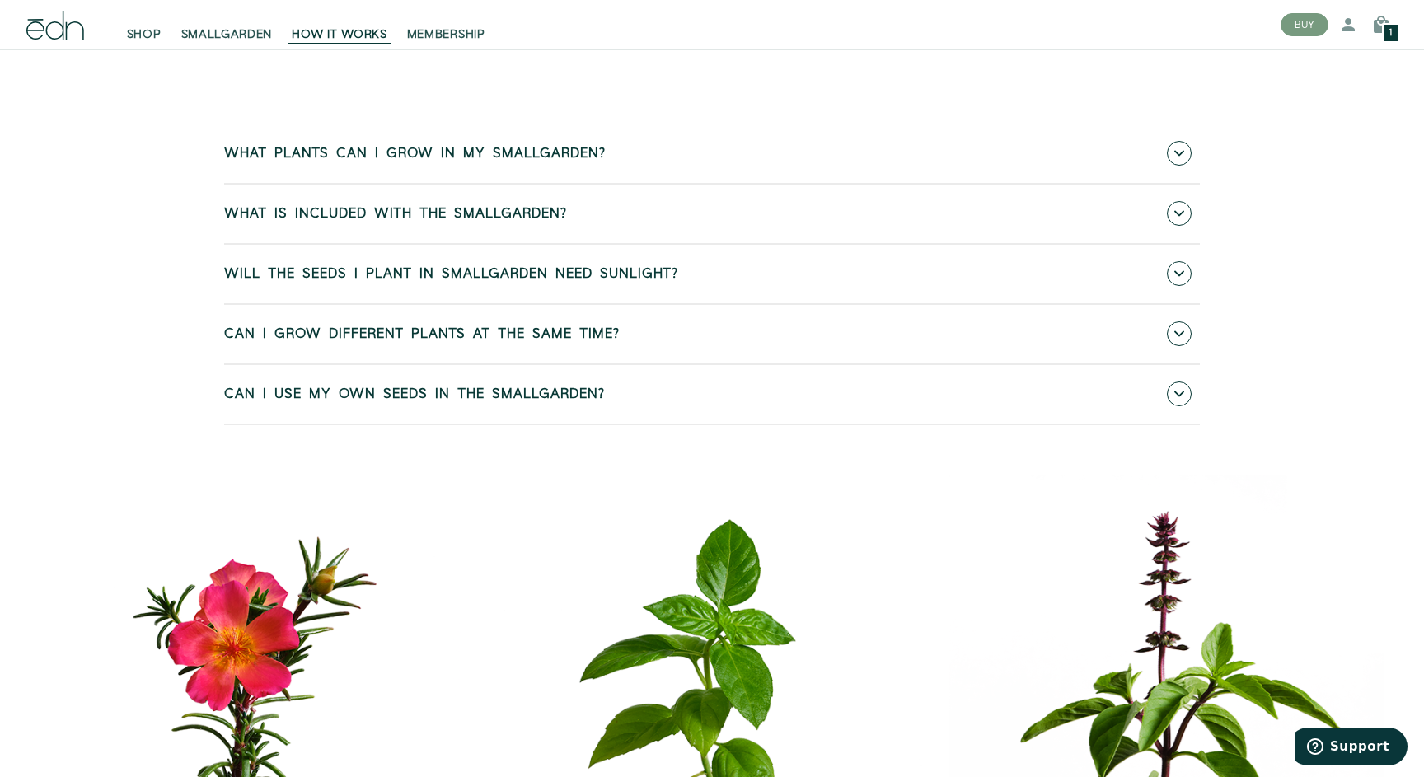
scroll to position [7041, 0]
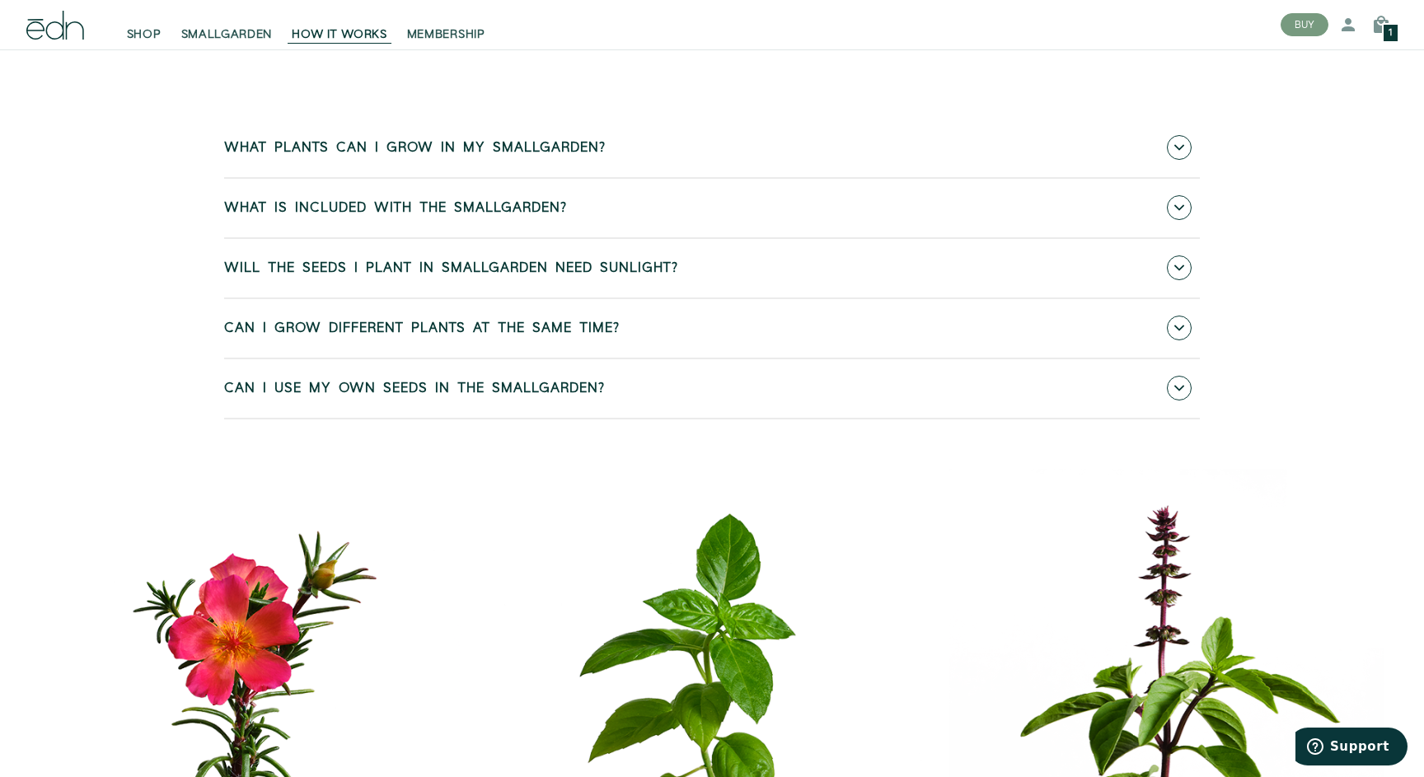
click at [528, 177] on link "What plants can I grow in my SmallGarden?" at bounding box center [712, 148] width 976 height 59
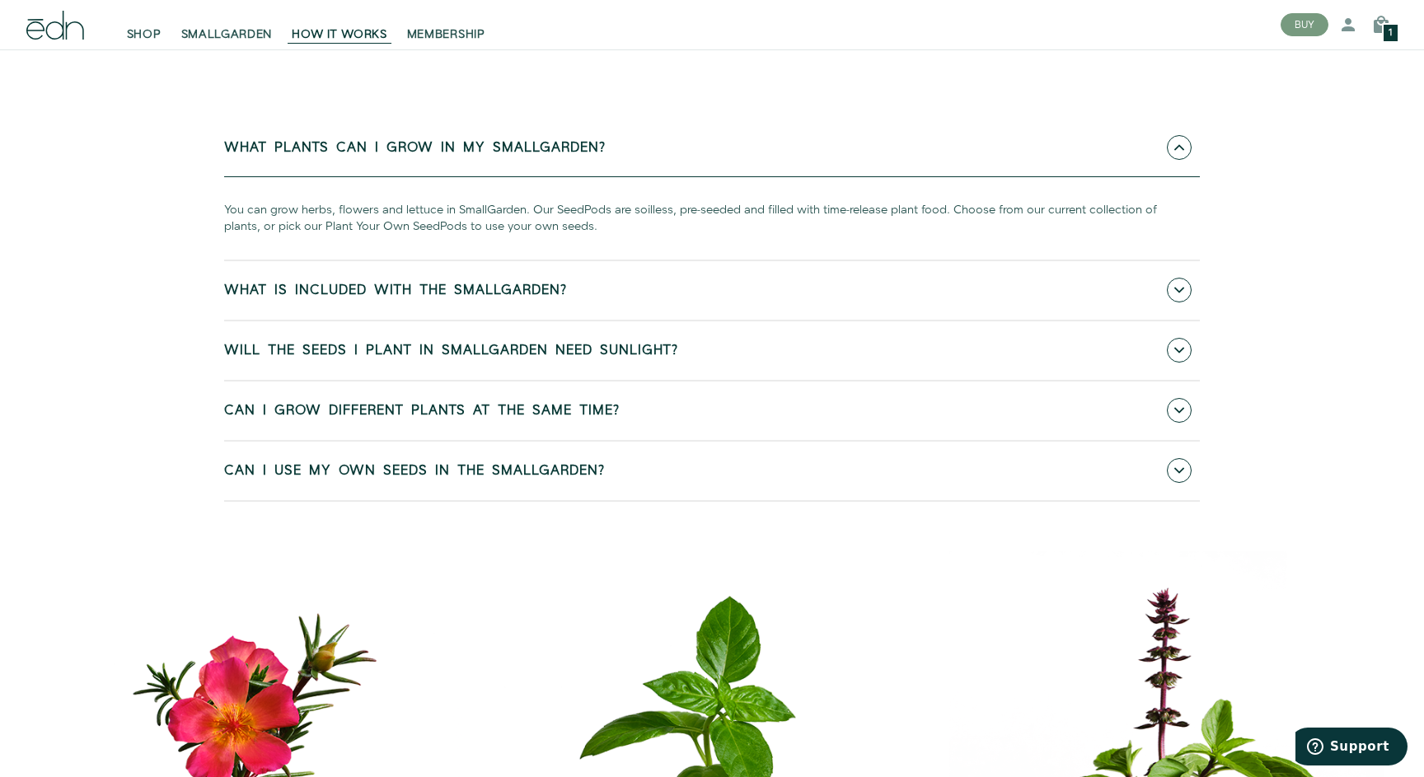
click at [528, 177] on link "What plants can I grow in my SmallGarden?" at bounding box center [712, 148] width 976 height 59
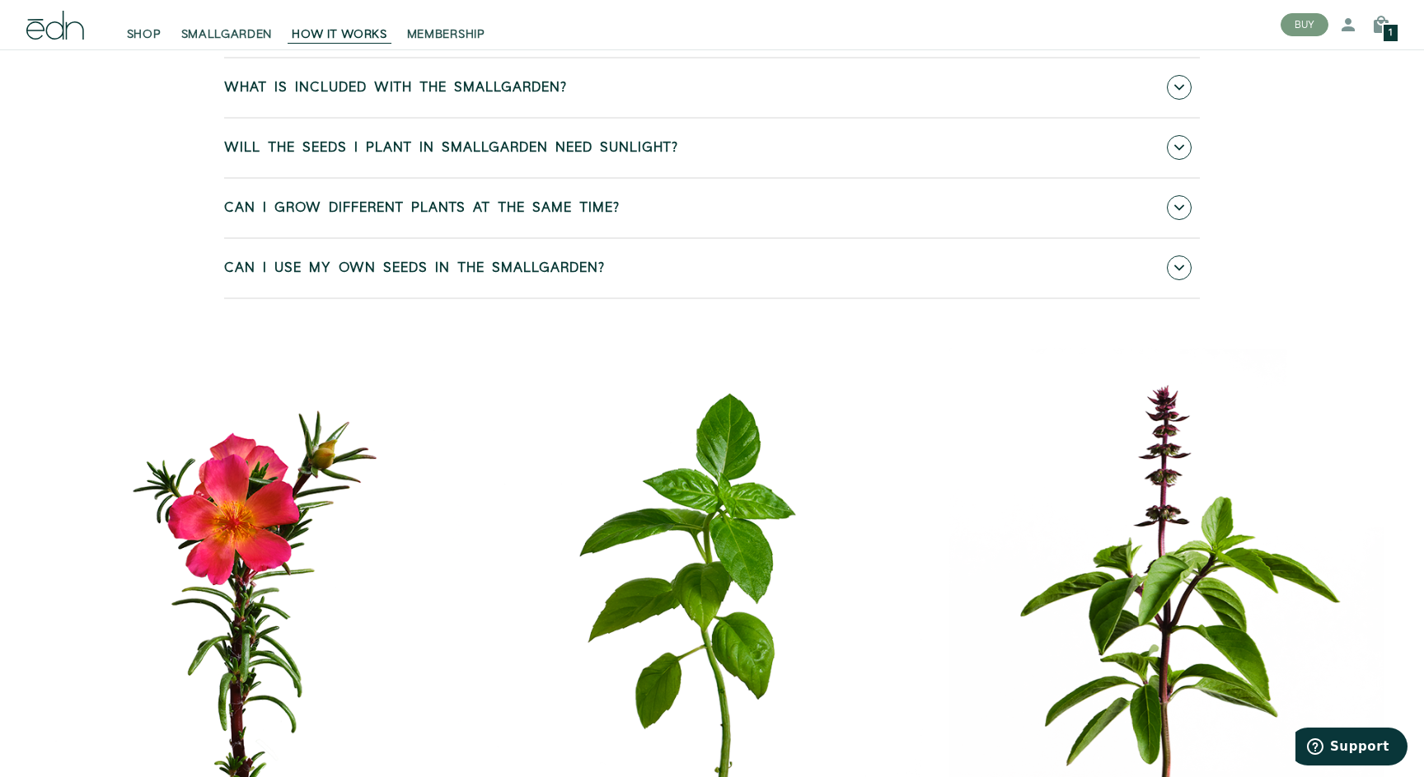
scroll to position [7177, 0]
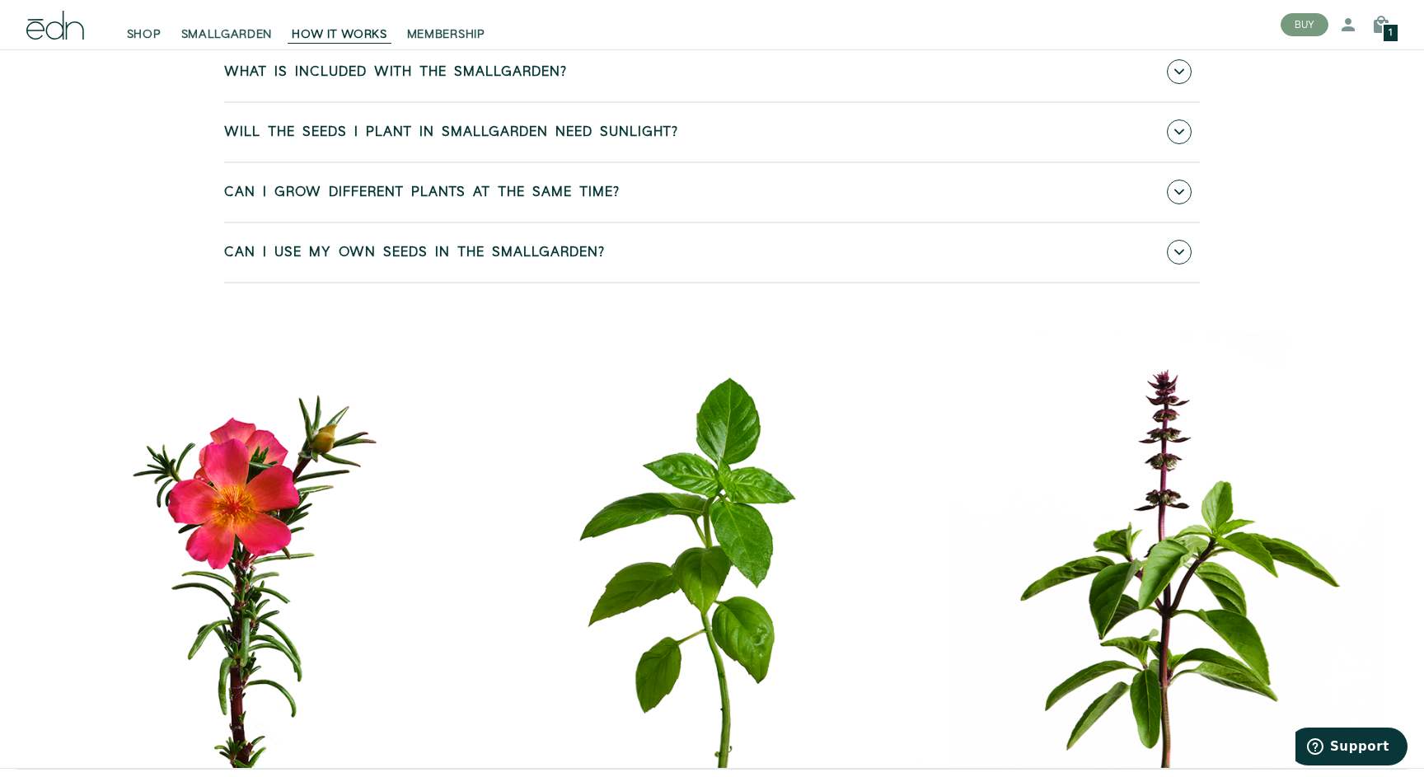
click at [542, 200] on span "Can I grow different plants at the same time?" at bounding box center [422, 192] width 396 height 15
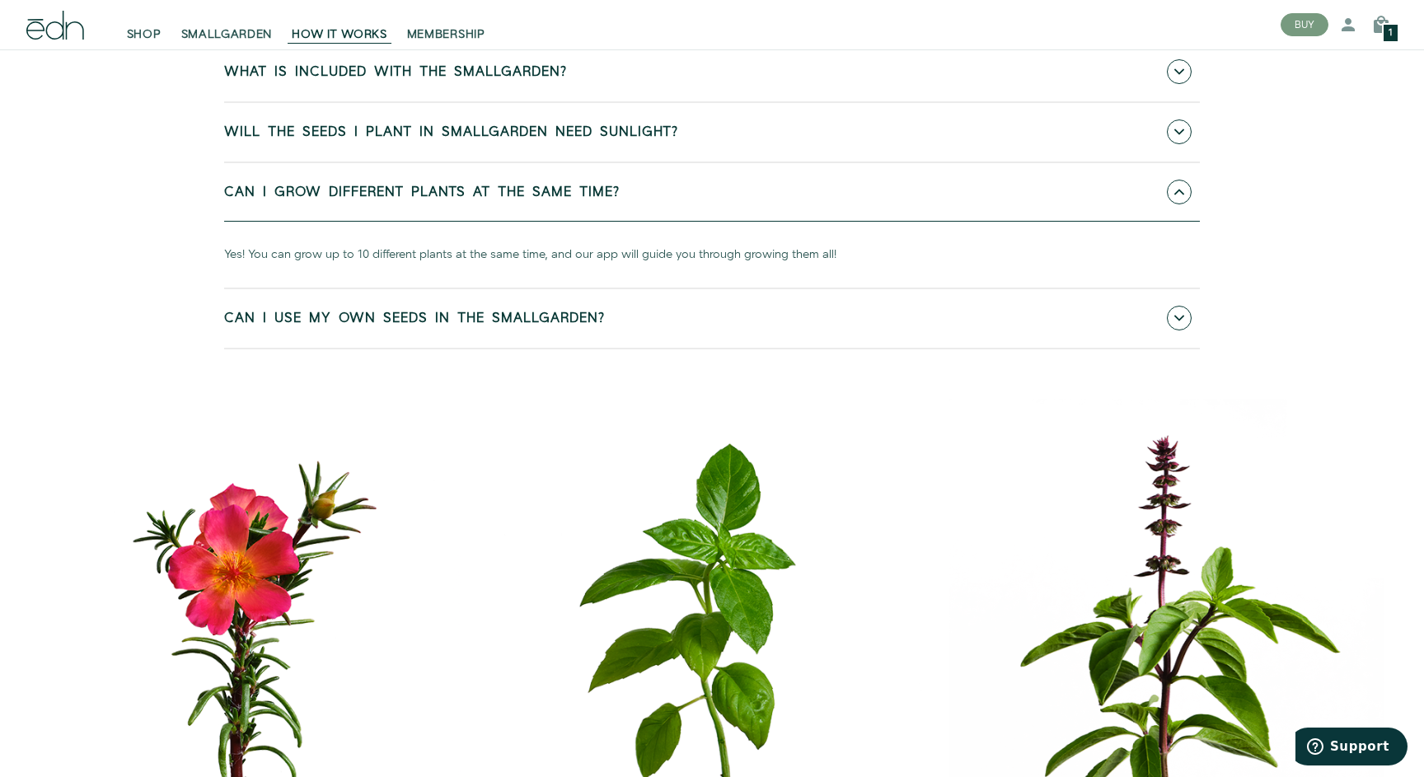
click at [540, 200] on span "Can I grow different plants at the same time?" at bounding box center [422, 192] width 396 height 15
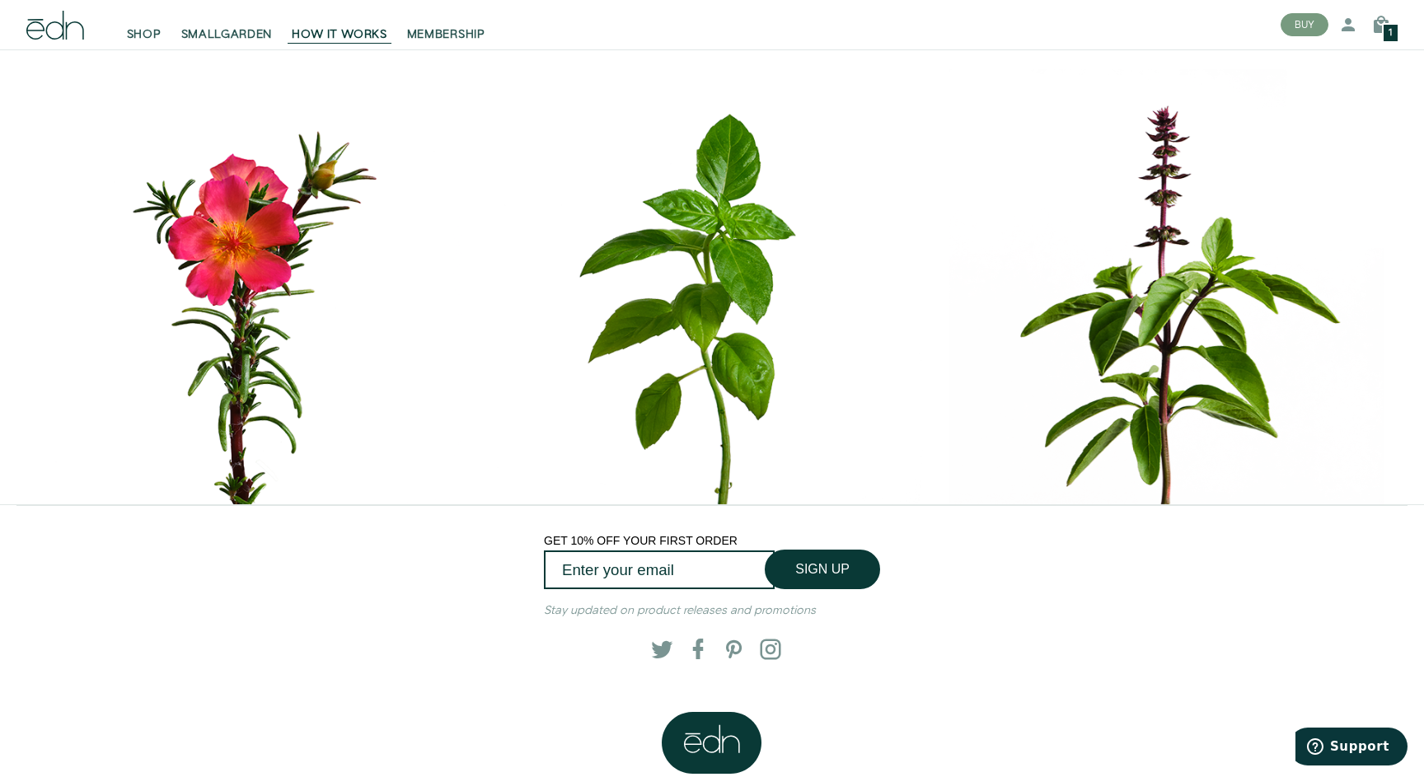
scroll to position [7368, 0]
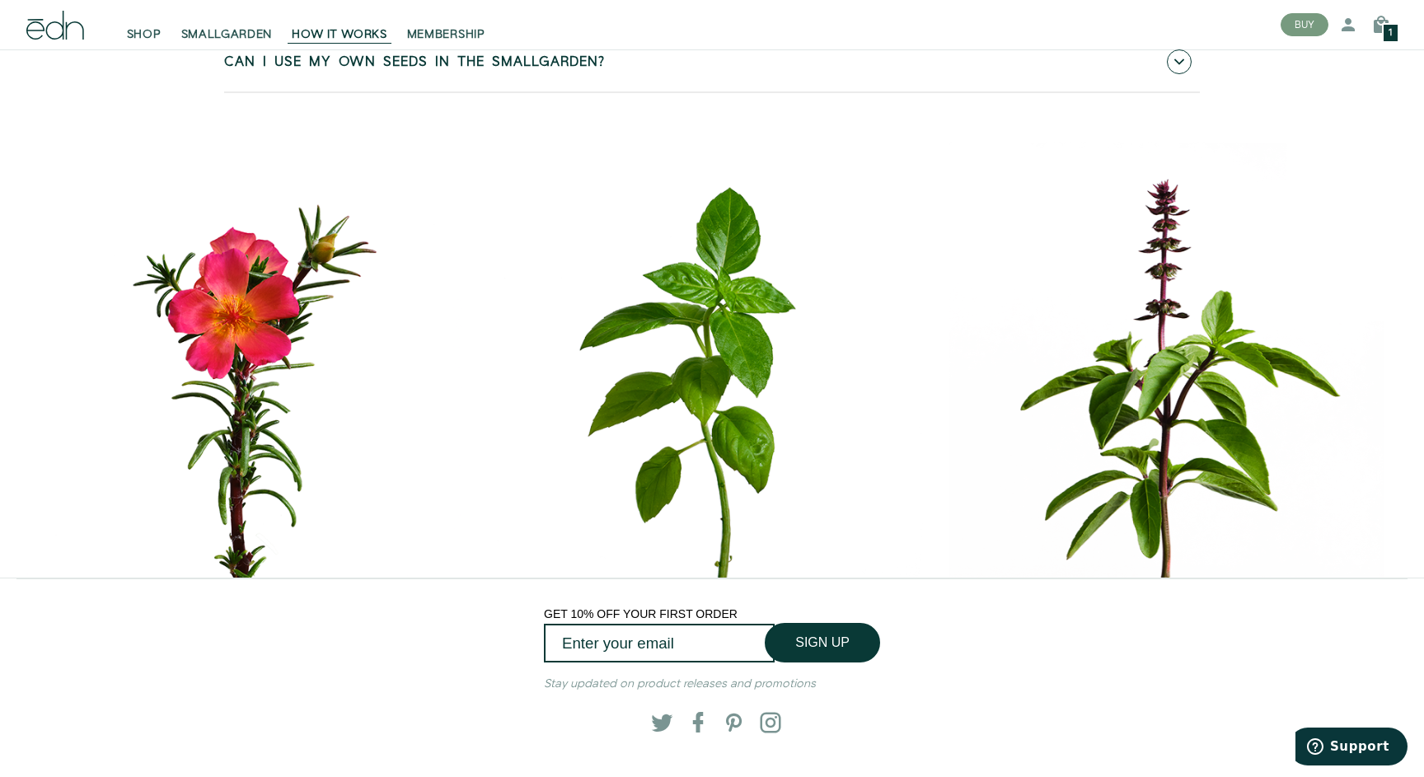
click at [504, 91] on link "Can I use my own seeds in the SmallGarden?" at bounding box center [712, 62] width 976 height 59
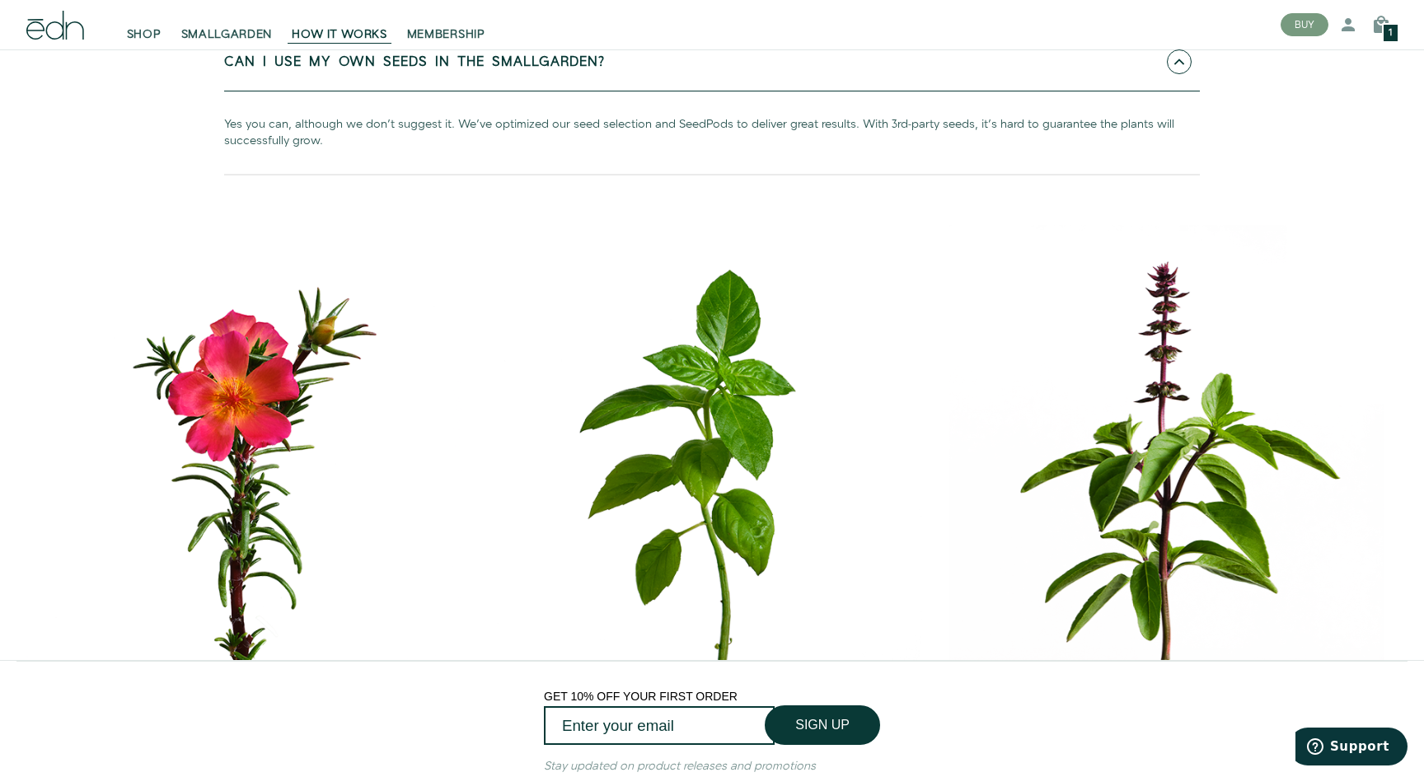
click at [504, 91] on link "Can I use my own seeds in the SmallGarden?" at bounding box center [712, 62] width 976 height 59
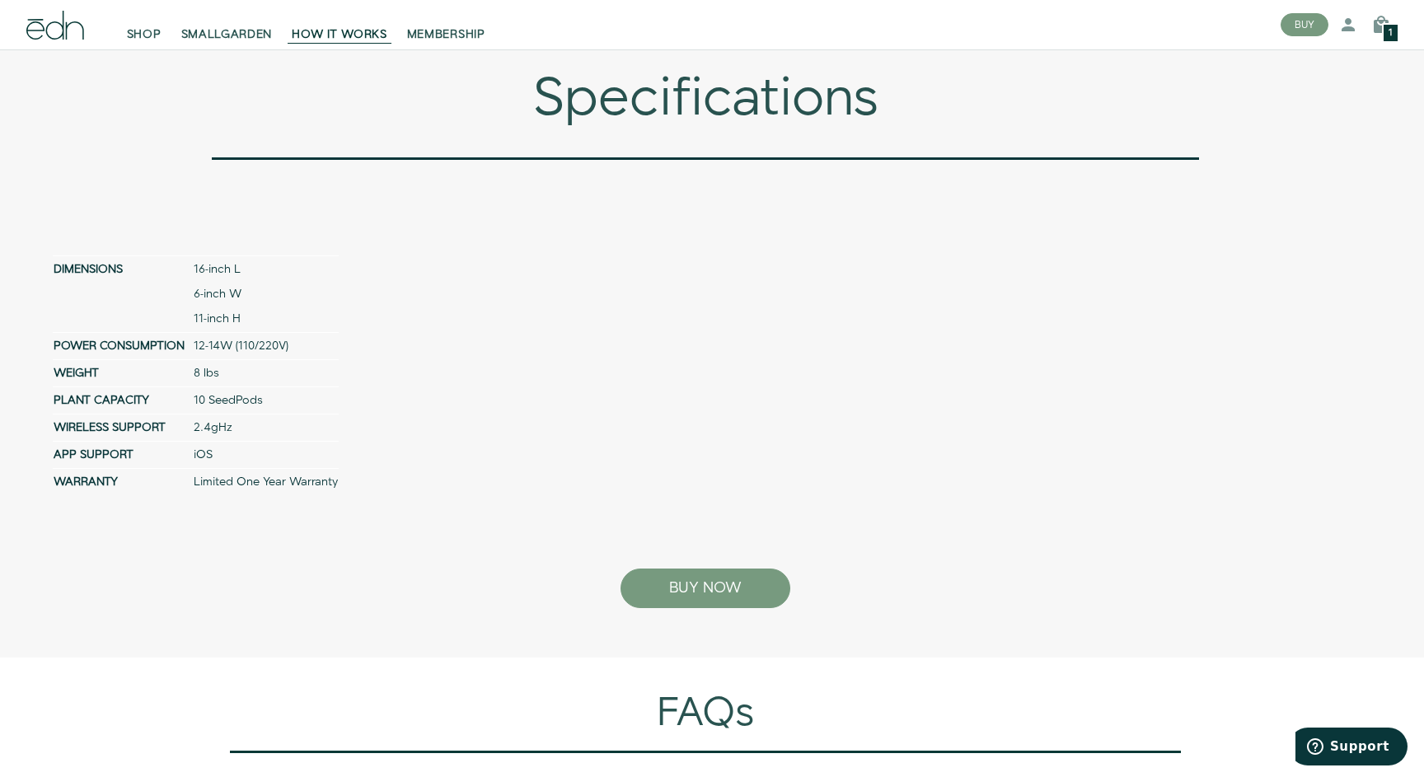
scroll to position [6201, 0]
